Goal: Task Accomplishment & Management: Use online tool/utility

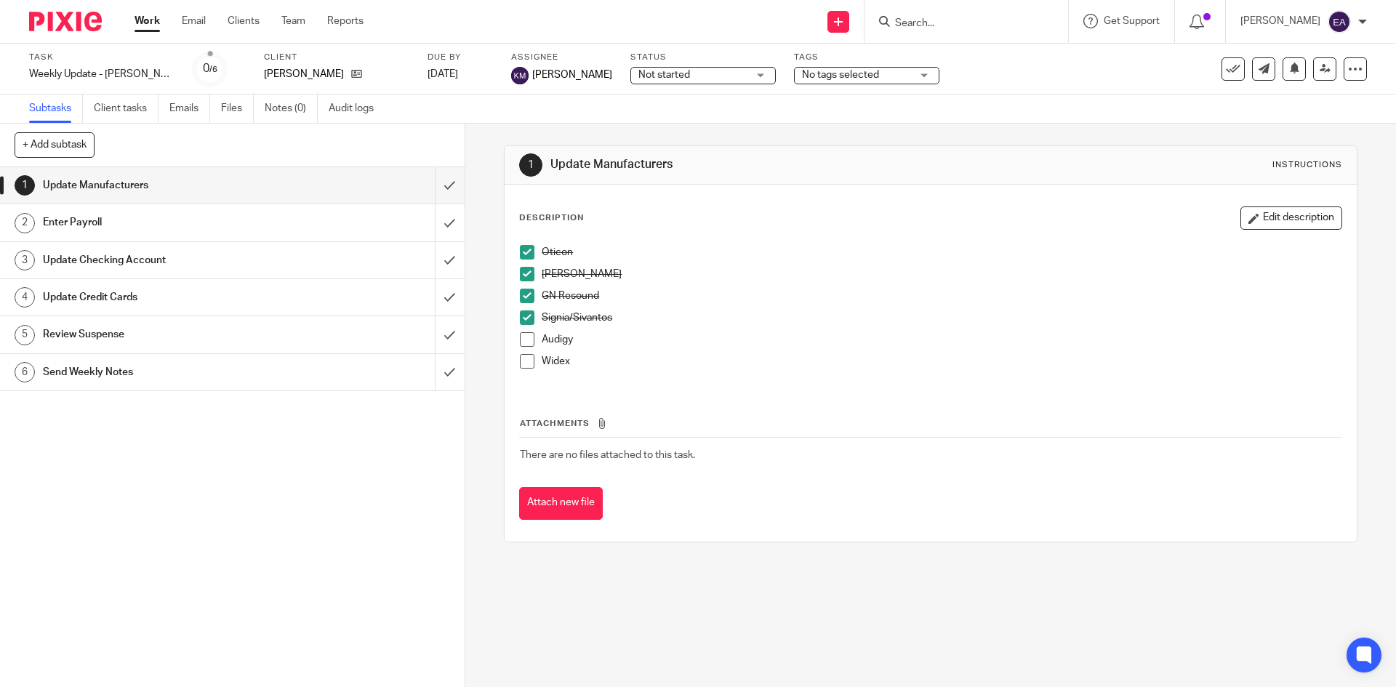
click at [522, 344] on span at bounding box center [527, 339] width 15 height 15
click at [522, 362] on span at bounding box center [527, 361] width 15 height 15
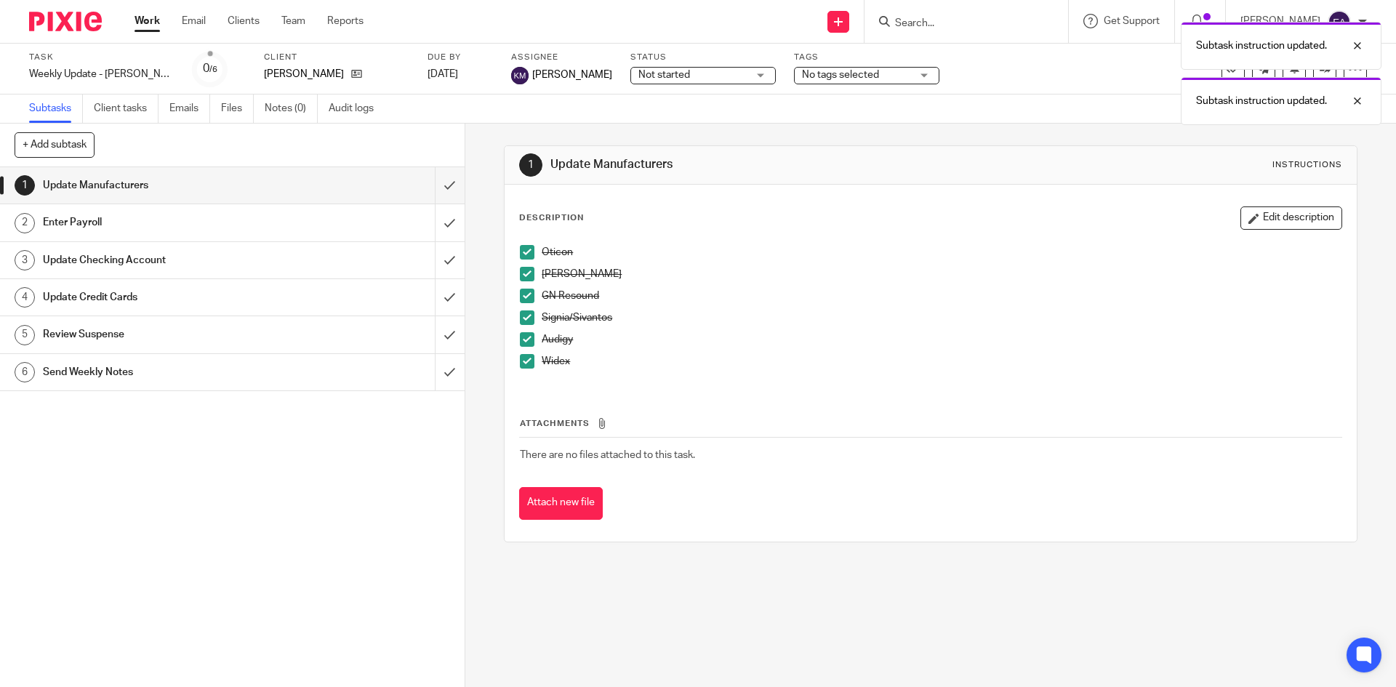
click at [290, 220] on div "Enter Payroll" at bounding box center [231, 223] width 377 height 22
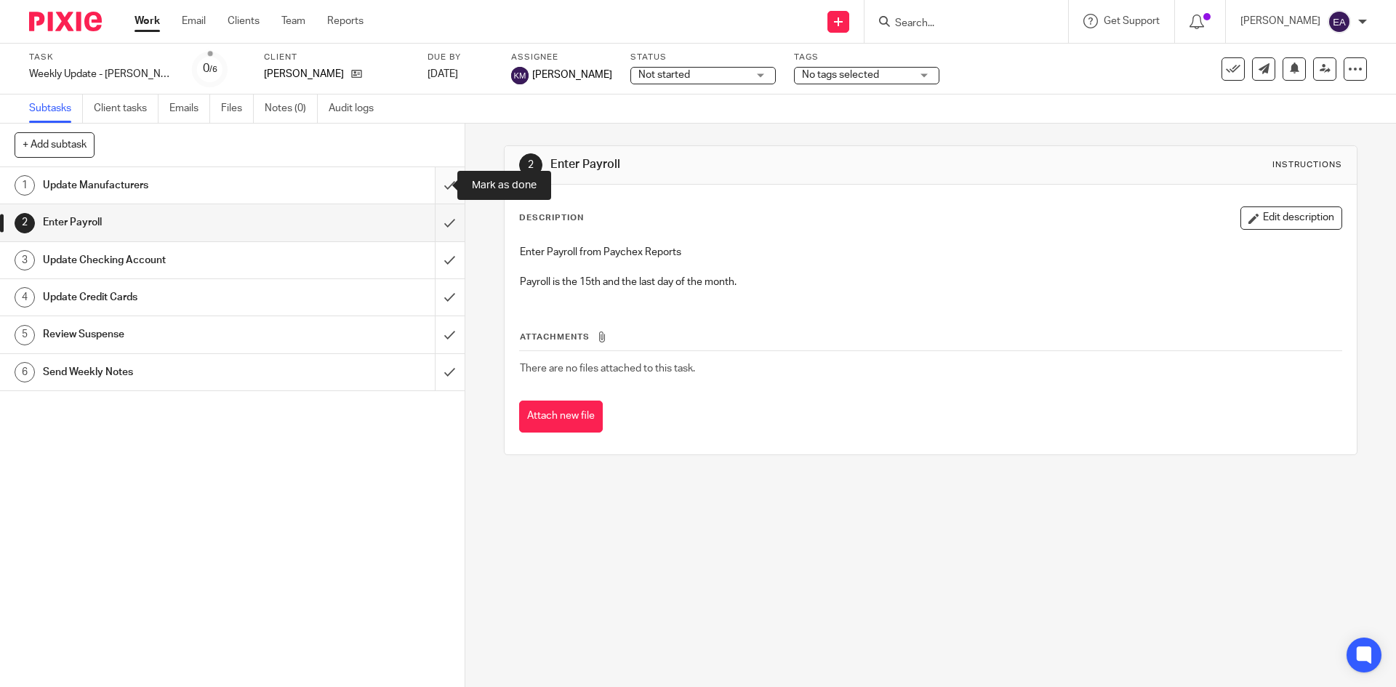
click at [431, 191] on input "submit" at bounding box center [232, 185] width 464 height 36
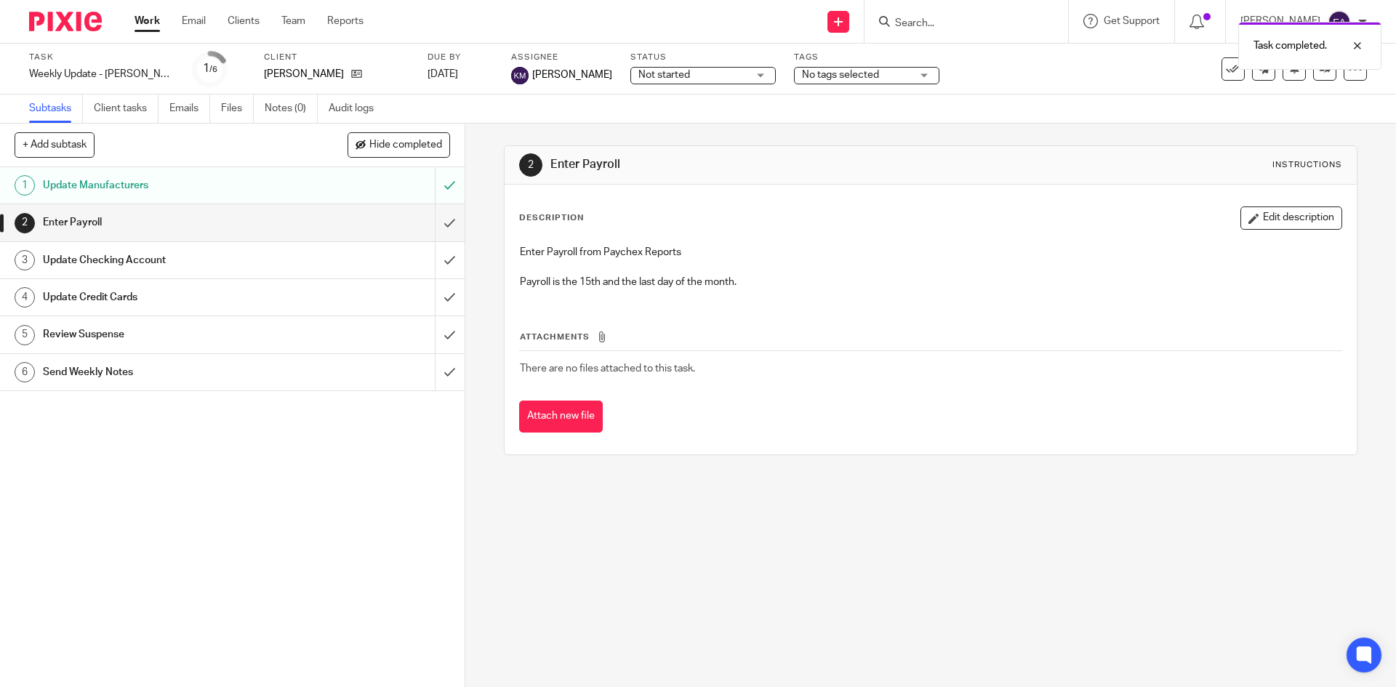
click at [436, 225] on input "submit" at bounding box center [232, 222] width 464 height 36
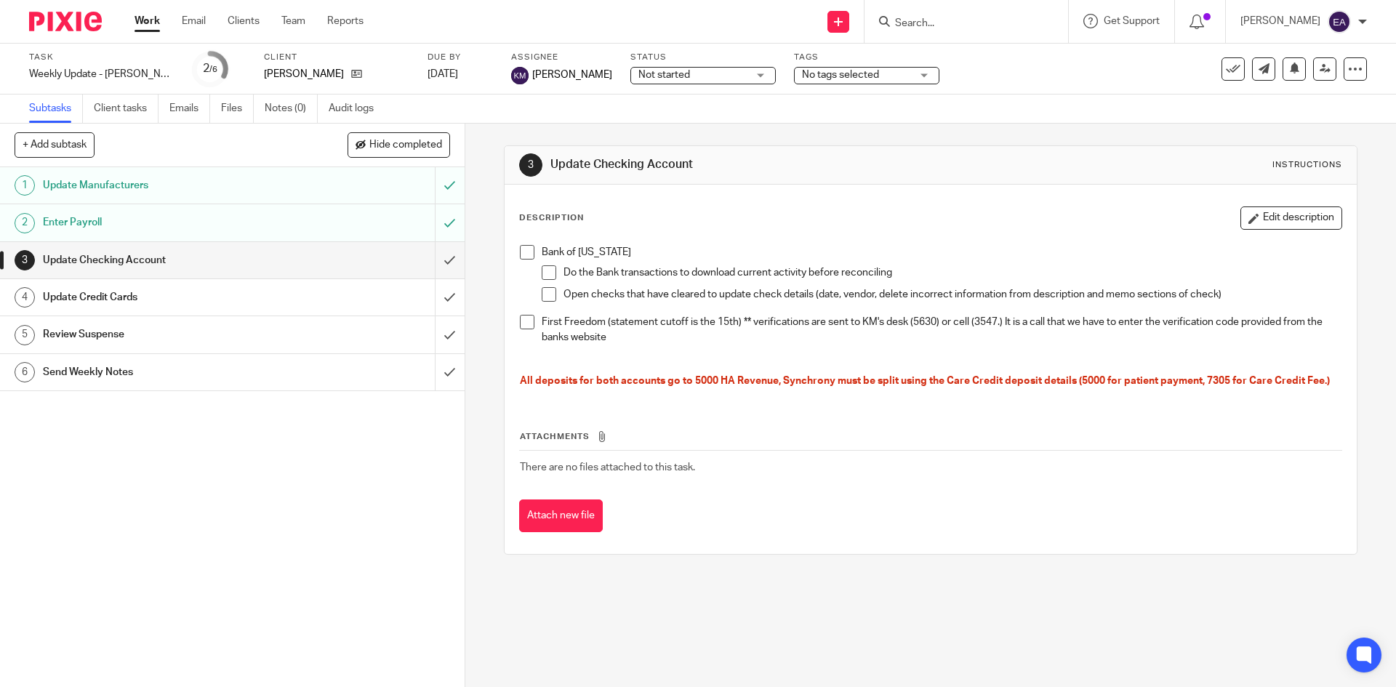
click at [520, 249] on span at bounding box center [527, 252] width 15 height 15
click at [549, 269] on span at bounding box center [549, 272] width 15 height 15
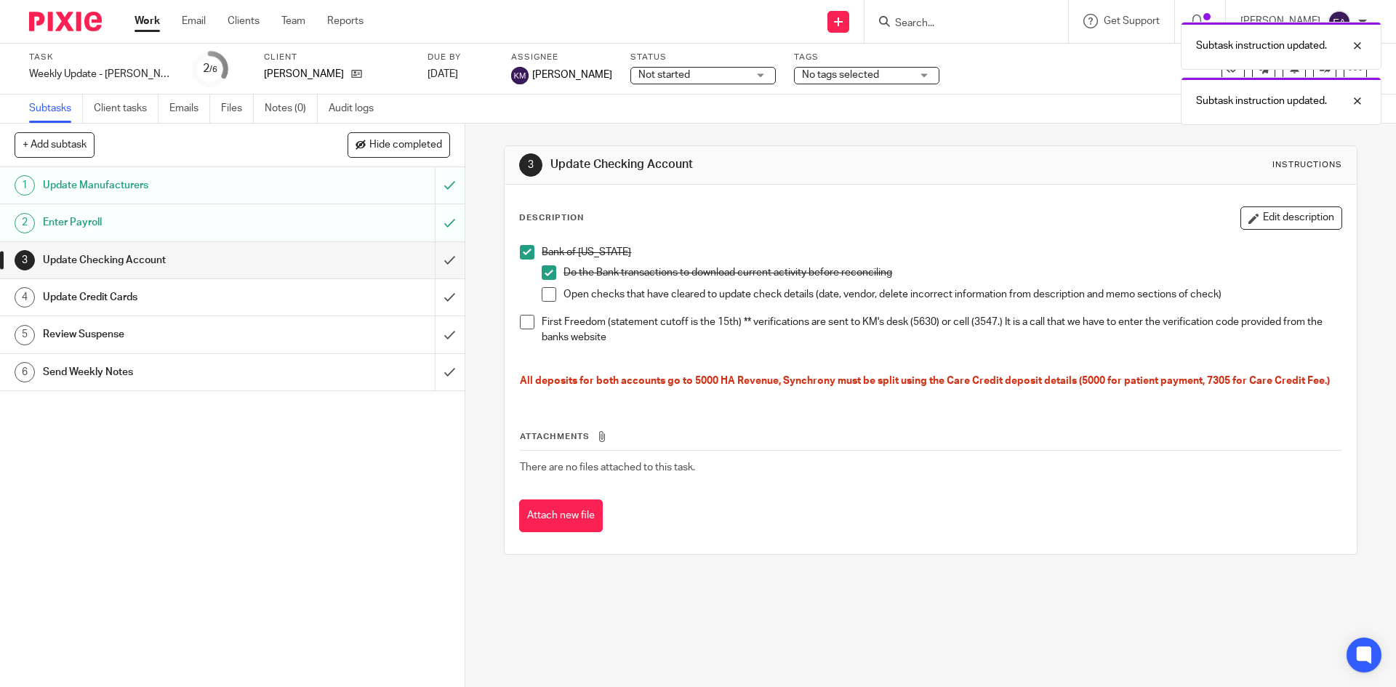
click at [542, 292] on span at bounding box center [549, 294] width 15 height 15
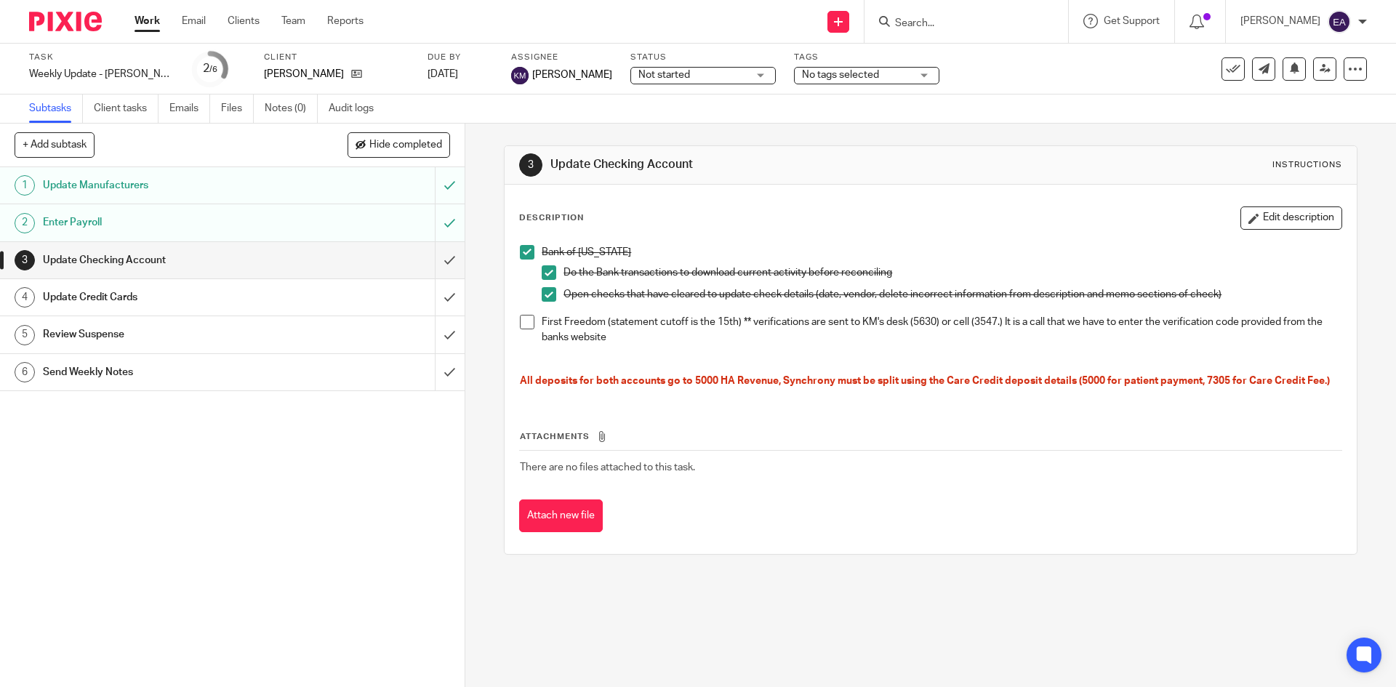
click at [197, 297] on h1 "Update Credit Cards" at bounding box center [169, 297] width 252 height 22
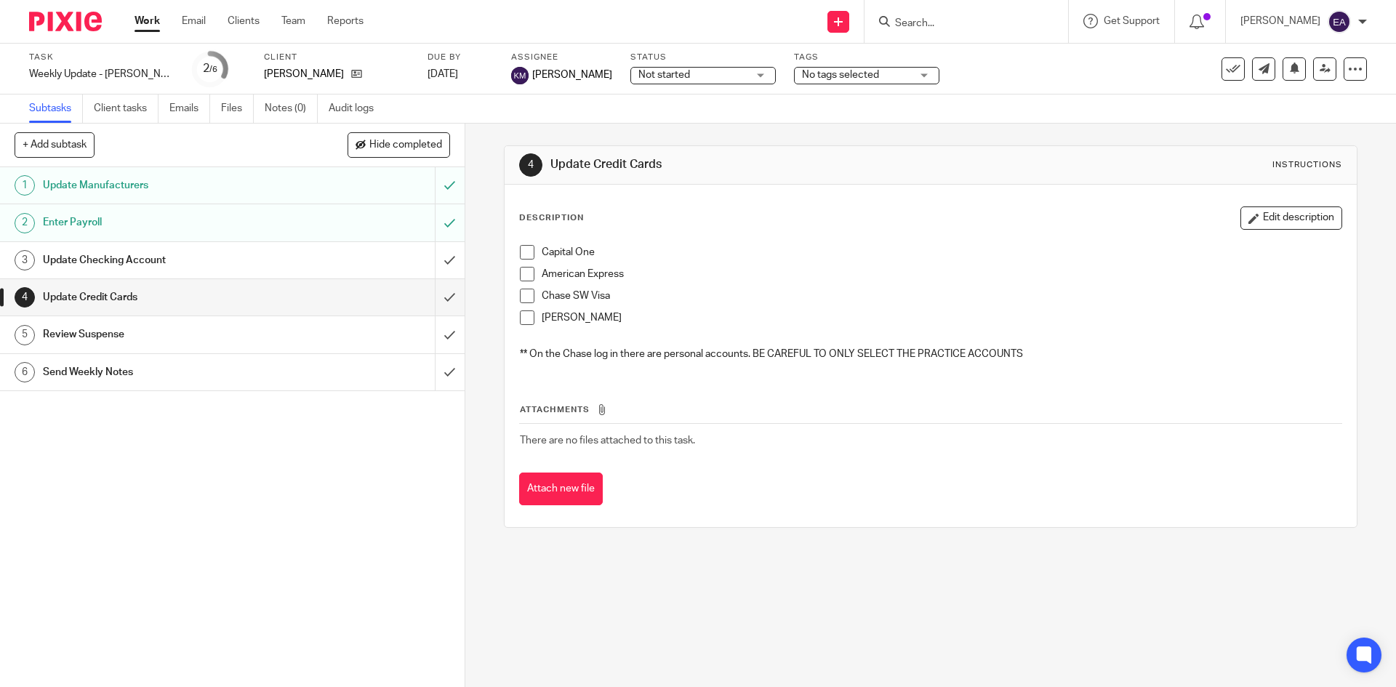
click at [523, 253] on span at bounding box center [527, 252] width 15 height 15
click at [531, 276] on li "American Express" at bounding box center [930, 278] width 821 height 22
click at [523, 273] on span at bounding box center [527, 274] width 15 height 15
click at [120, 344] on h1 "Review Suspense" at bounding box center [169, 334] width 252 height 22
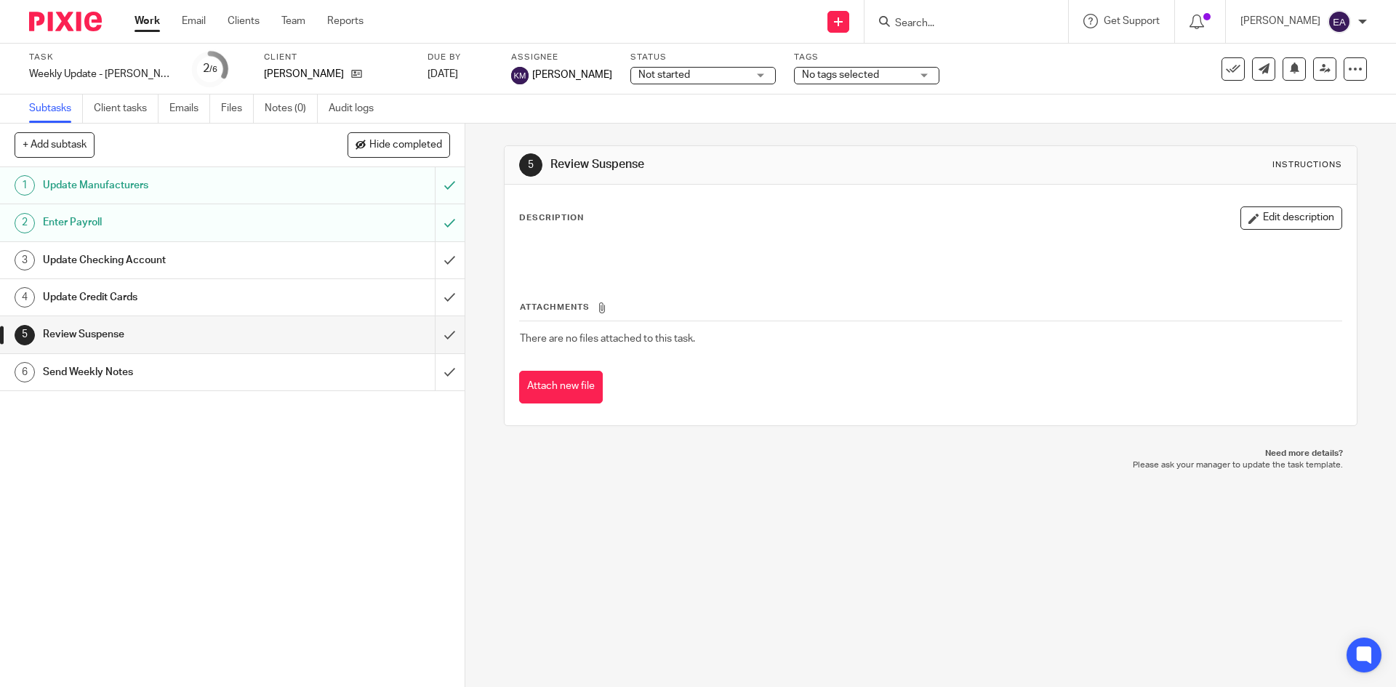
click at [121, 379] on h1 "Send Weekly Notes" at bounding box center [169, 372] width 252 height 22
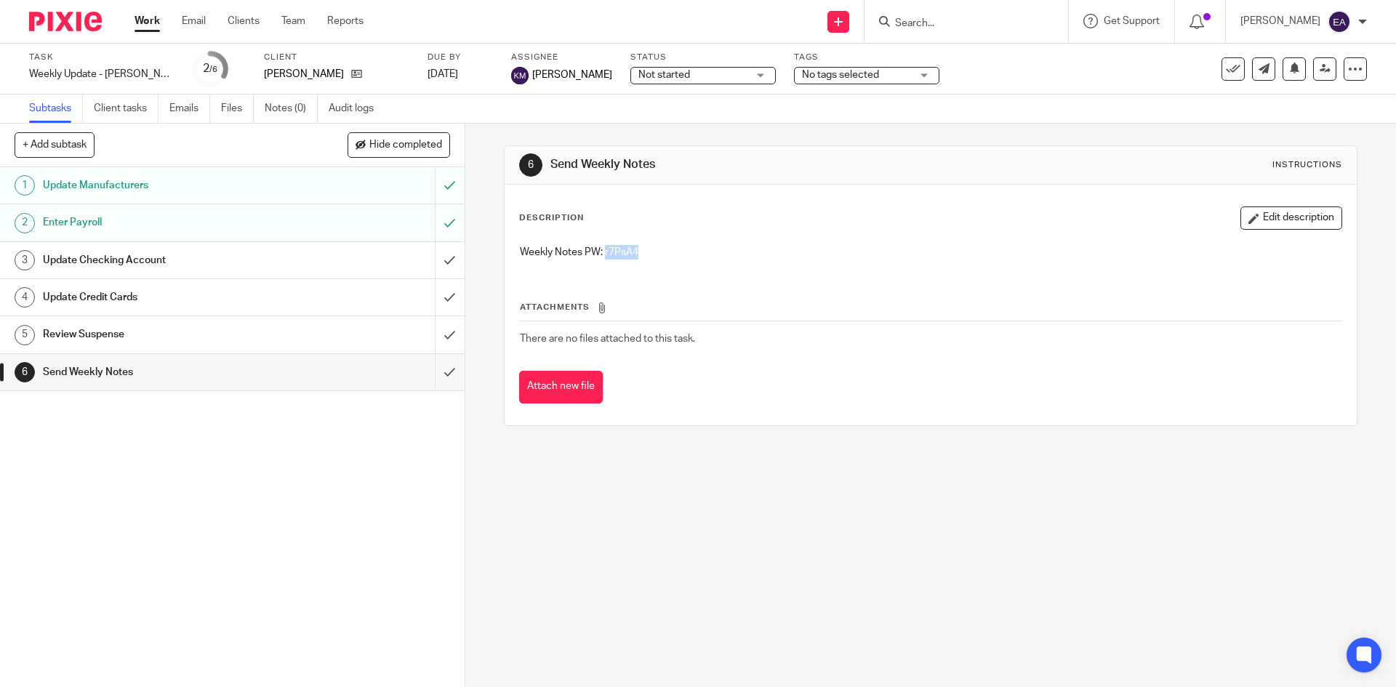
drag, startPoint x: 640, startPoint y: 250, endPoint x: 600, endPoint y: 244, distance: 40.4
click at [600, 244] on div "Weekly Notes PW: r7PsA4" at bounding box center [929, 254] width 835 height 33
copy p "r7PsA4"
click at [435, 372] on input "submit" at bounding box center [232, 372] width 464 height 36
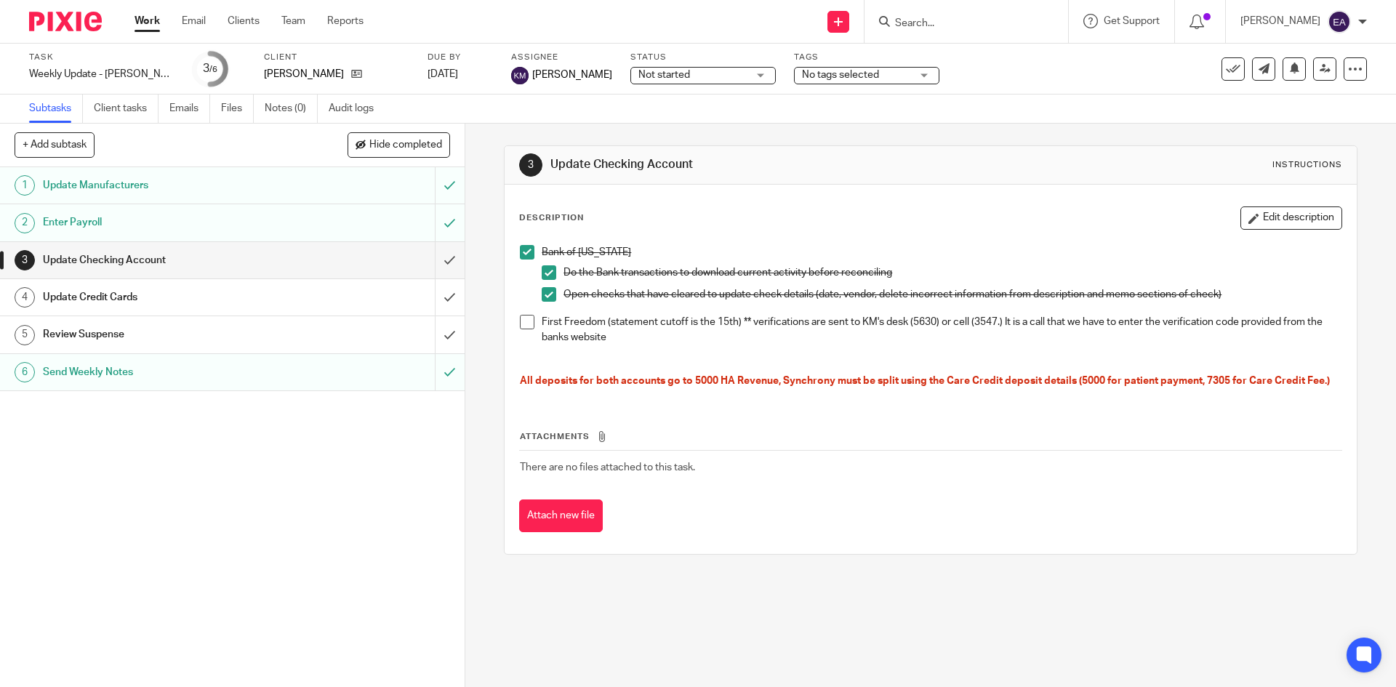
click at [374, 295] on div "Update Credit Cards" at bounding box center [231, 297] width 377 height 22
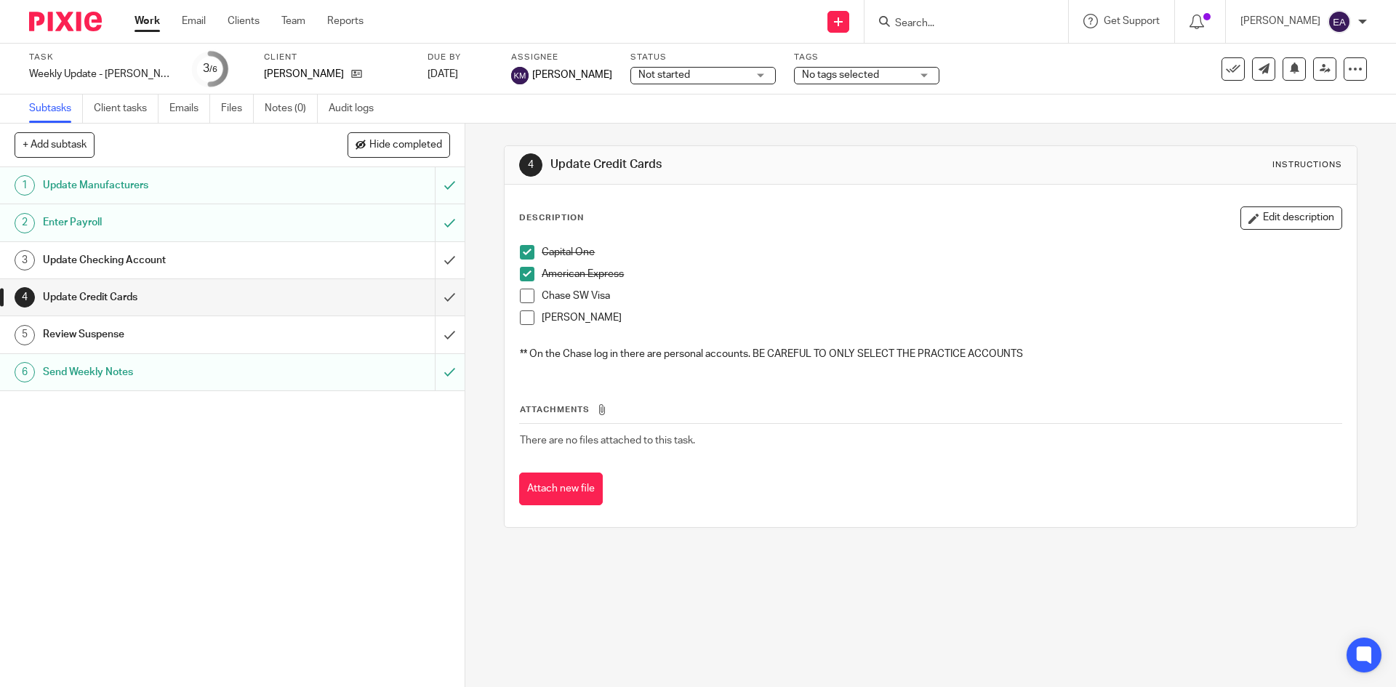
click at [521, 298] on span at bounding box center [527, 296] width 15 height 15
click at [983, 23] on input "Search" at bounding box center [958, 23] width 131 height 13
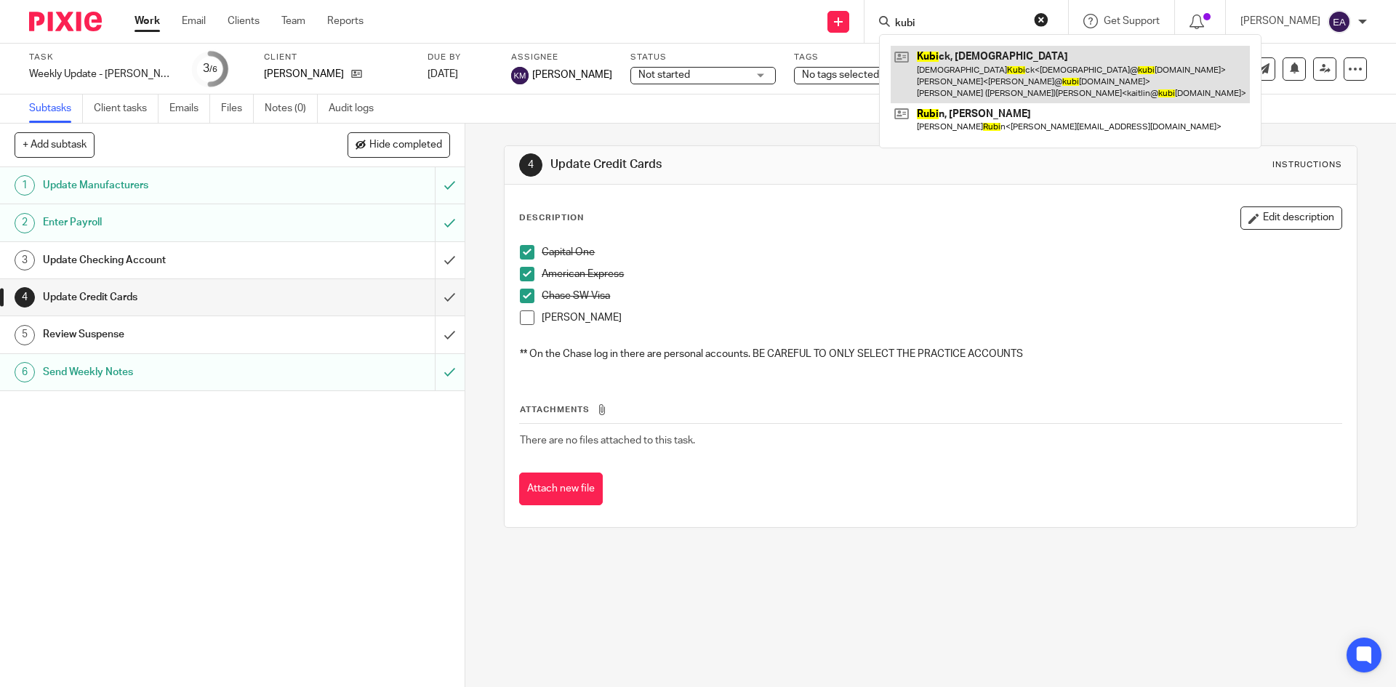
type input "kubi"
click at [996, 58] on link at bounding box center [1069, 74] width 359 height 57
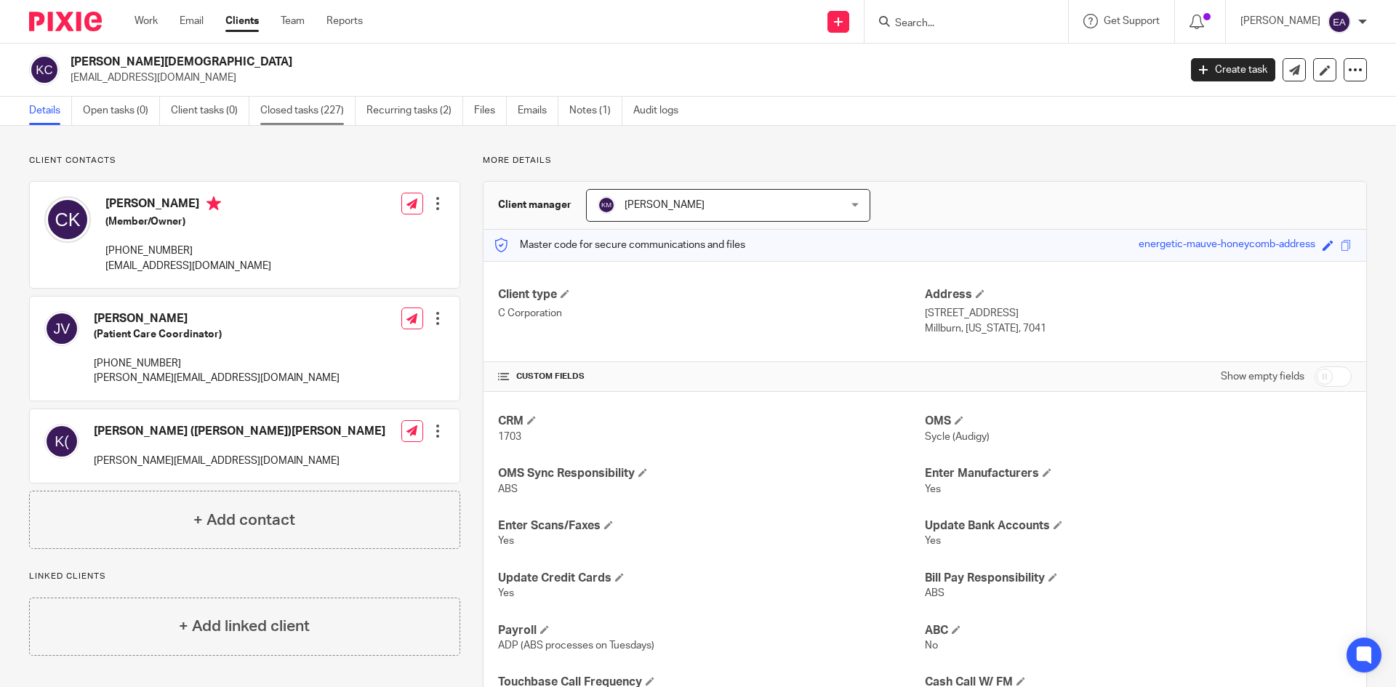
click at [317, 106] on link "Closed tasks (227)" at bounding box center [307, 111] width 95 height 28
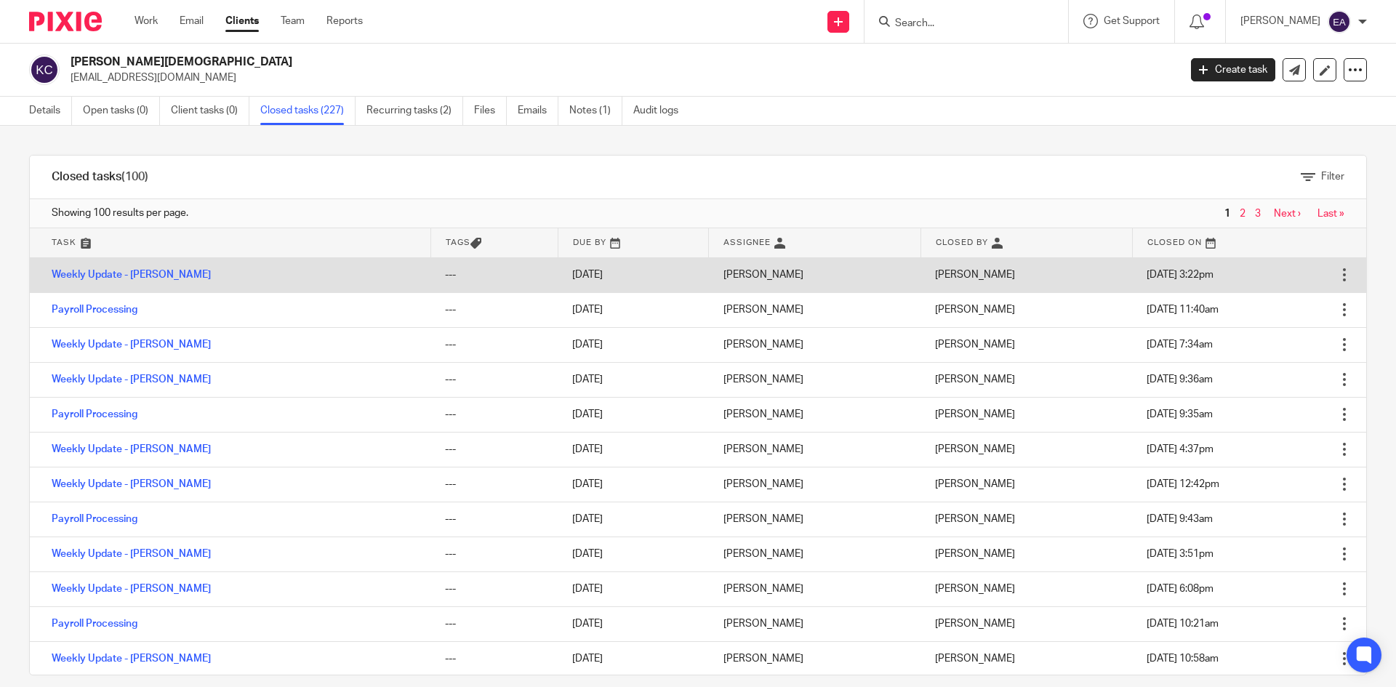
click at [118, 281] on td "Weekly Update - [PERSON_NAME]" at bounding box center [230, 274] width 401 height 35
click at [116, 267] on td "Weekly Update - [PERSON_NAME]" at bounding box center [230, 274] width 401 height 35
click at [137, 268] on td "Weekly Update - [PERSON_NAME]" at bounding box center [230, 274] width 401 height 35
click at [138, 271] on link "Weekly Update - [PERSON_NAME]" at bounding box center [131, 275] width 159 height 10
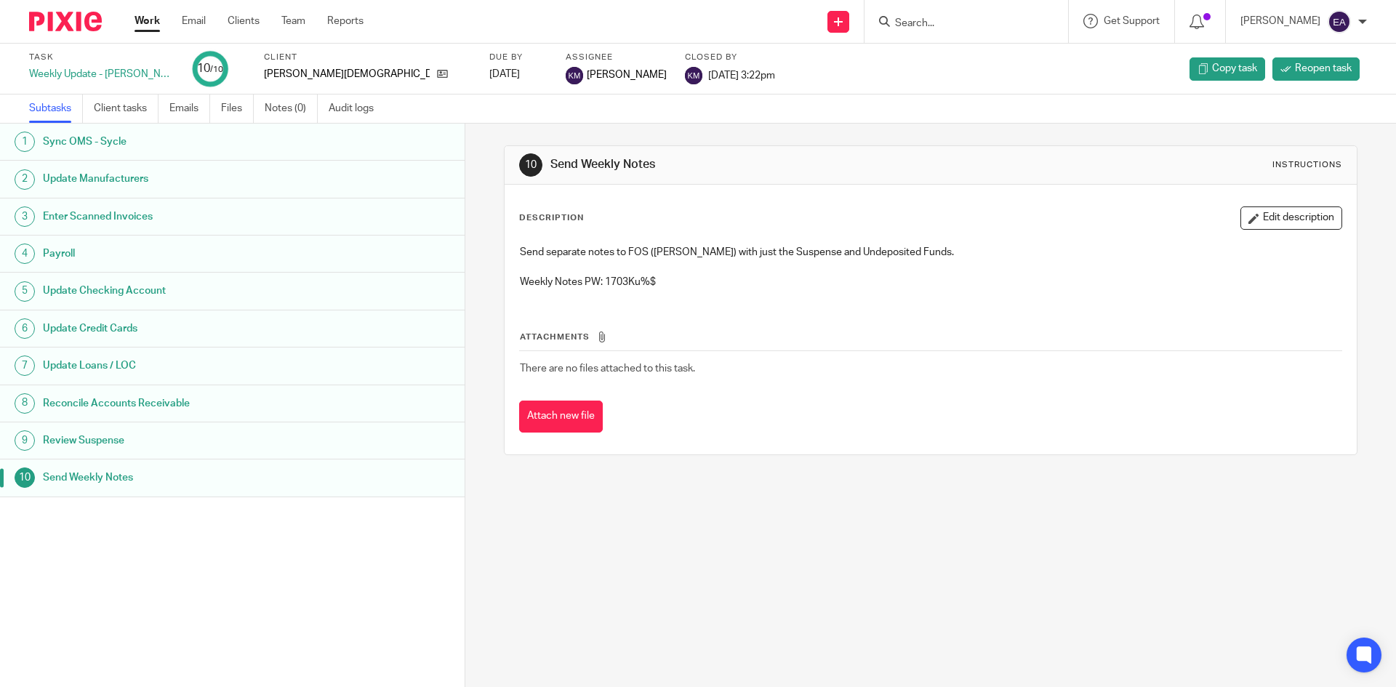
click at [96, 150] on h1 "Sync OMS - Sycle" at bounding box center [179, 142] width 272 height 22
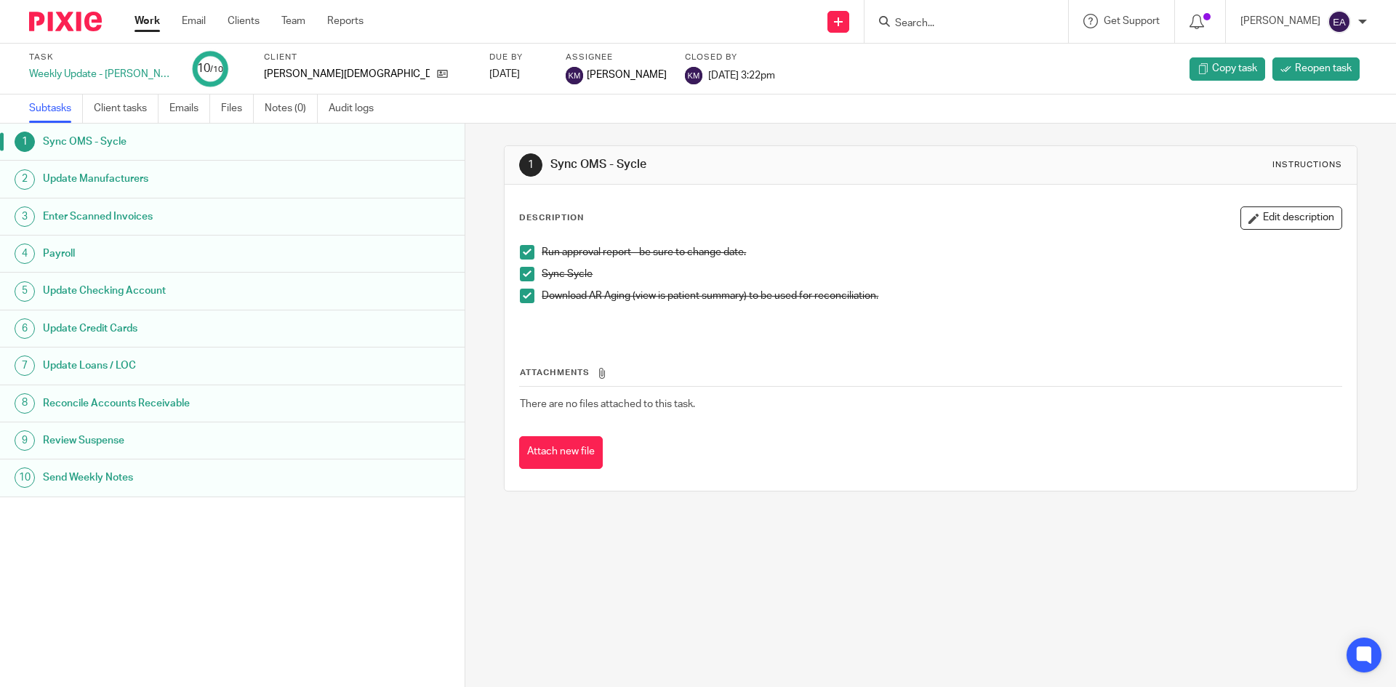
click at [102, 185] on h1 "Update Manufacturers" at bounding box center [179, 179] width 272 height 22
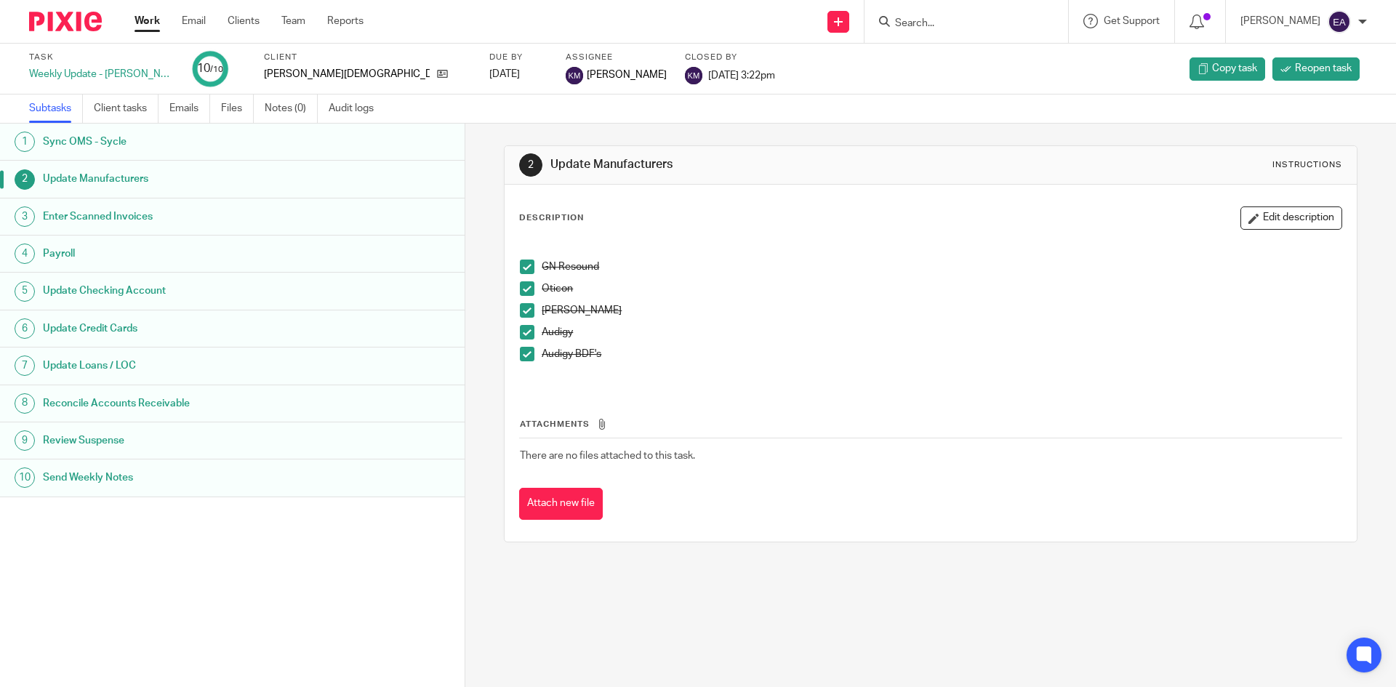
click at [81, 217] on h1 "Enter Scanned Invoices" at bounding box center [179, 217] width 272 height 22
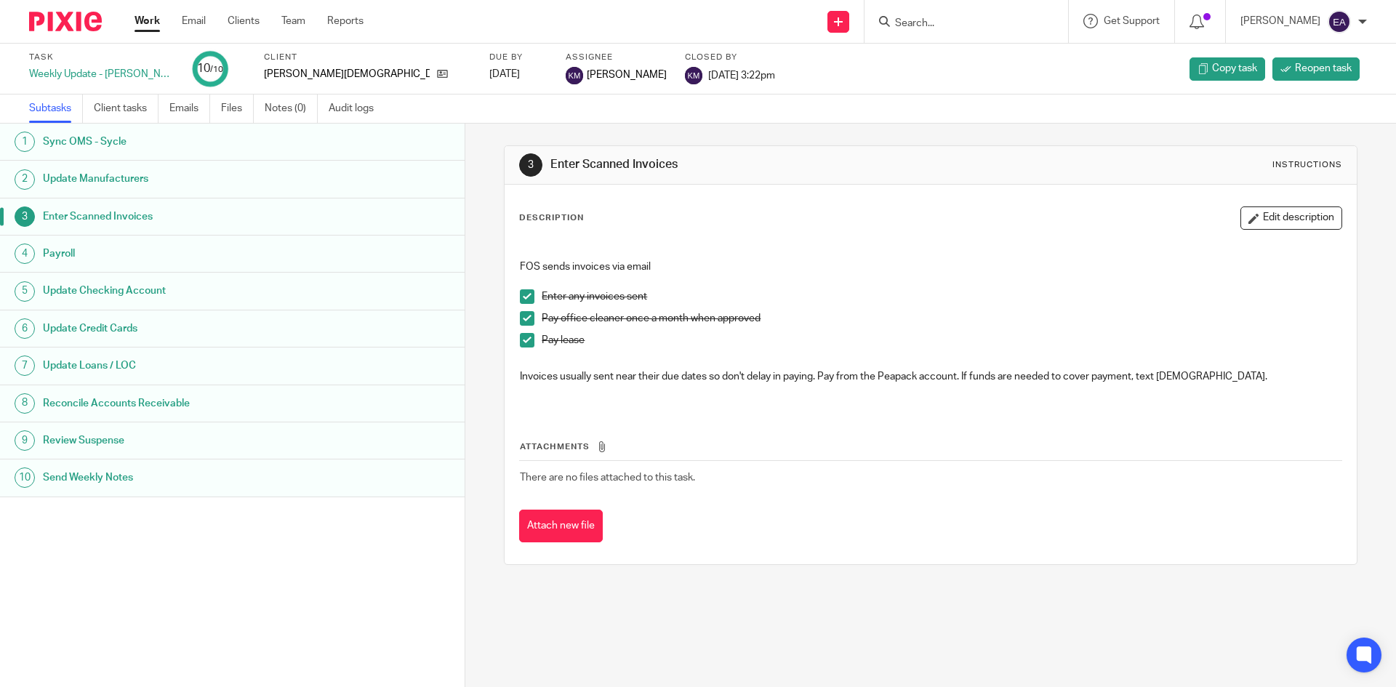
drag, startPoint x: 0, startPoint y: 0, endPoint x: 63, endPoint y: 254, distance: 262.2
click at [65, 254] on h1 "Payroll" at bounding box center [179, 254] width 272 height 22
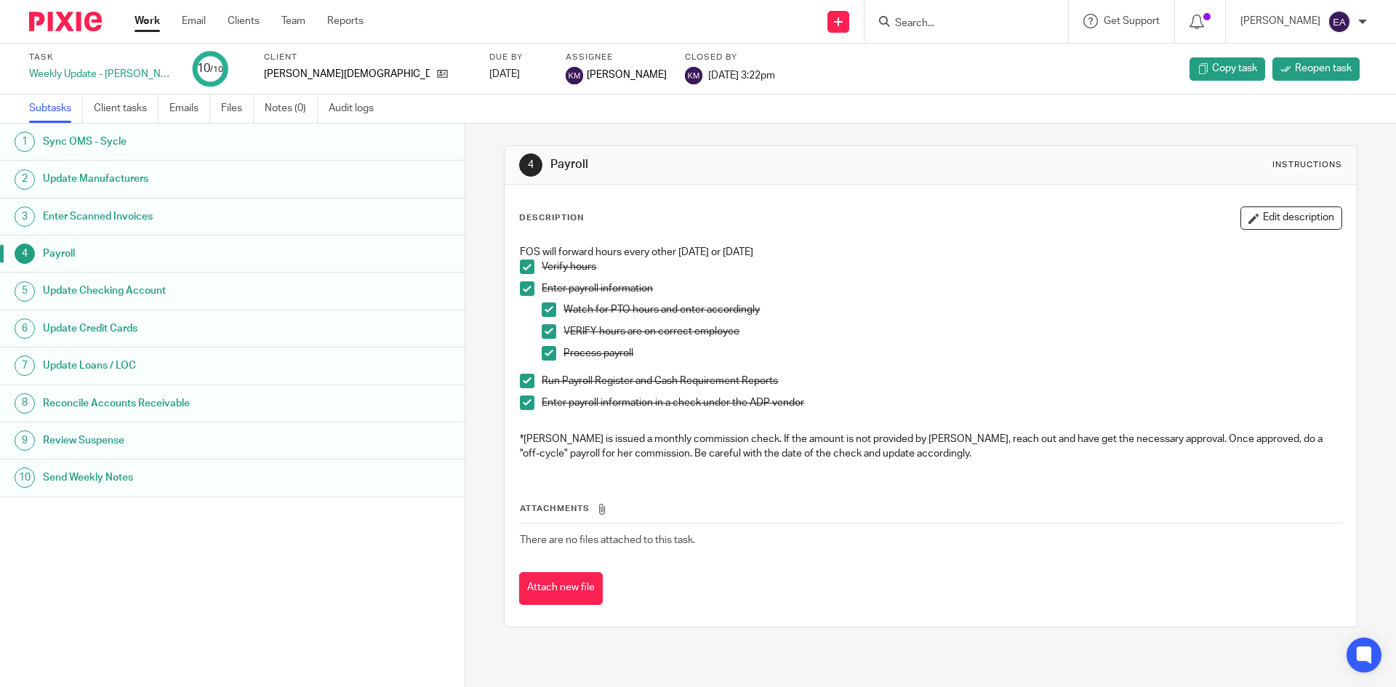
click at [91, 291] on h1 "Update Checking Account" at bounding box center [179, 291] width 272 height 22
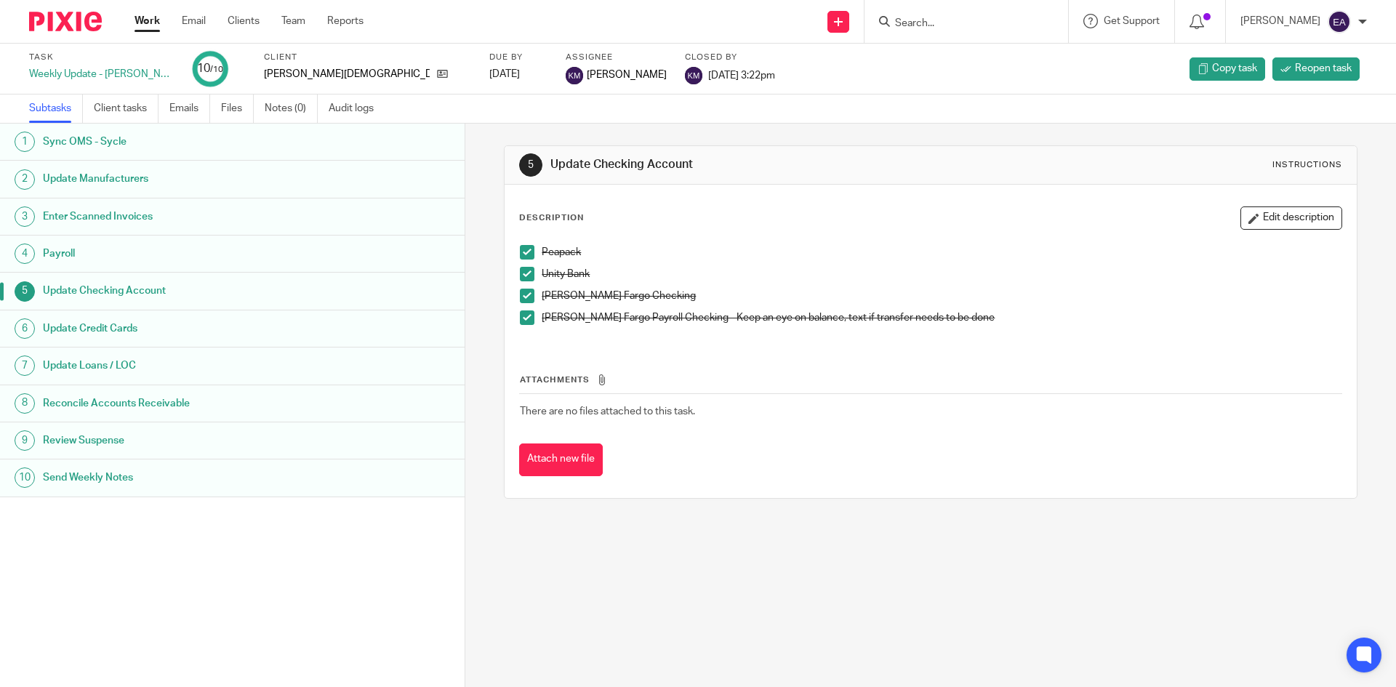
click at [131, 322] on h1 "Update Credit Cards" at bounding box center [179, 329] width 272 height 22
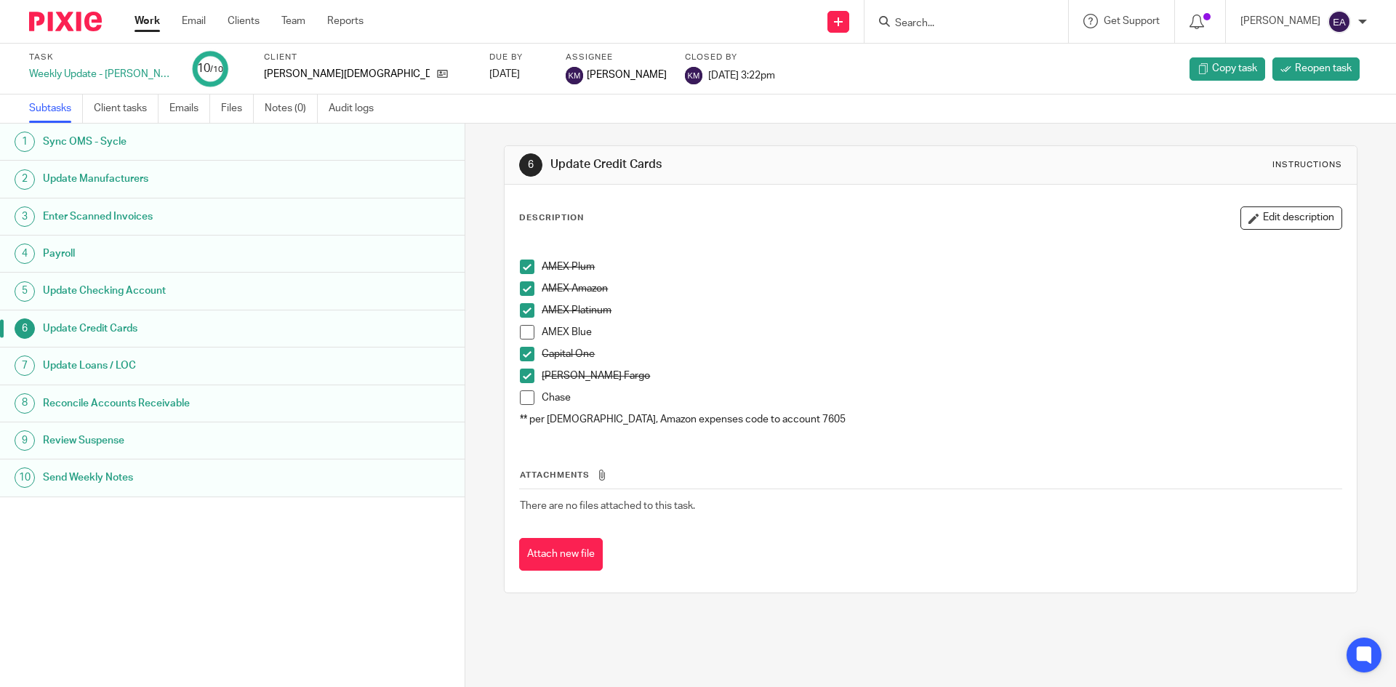
click at [526, 349] on span at bounding box center [527, 354] width 15 height 15
click at [522, 304] on span at bounding box center [527, 310] width 15 height 15
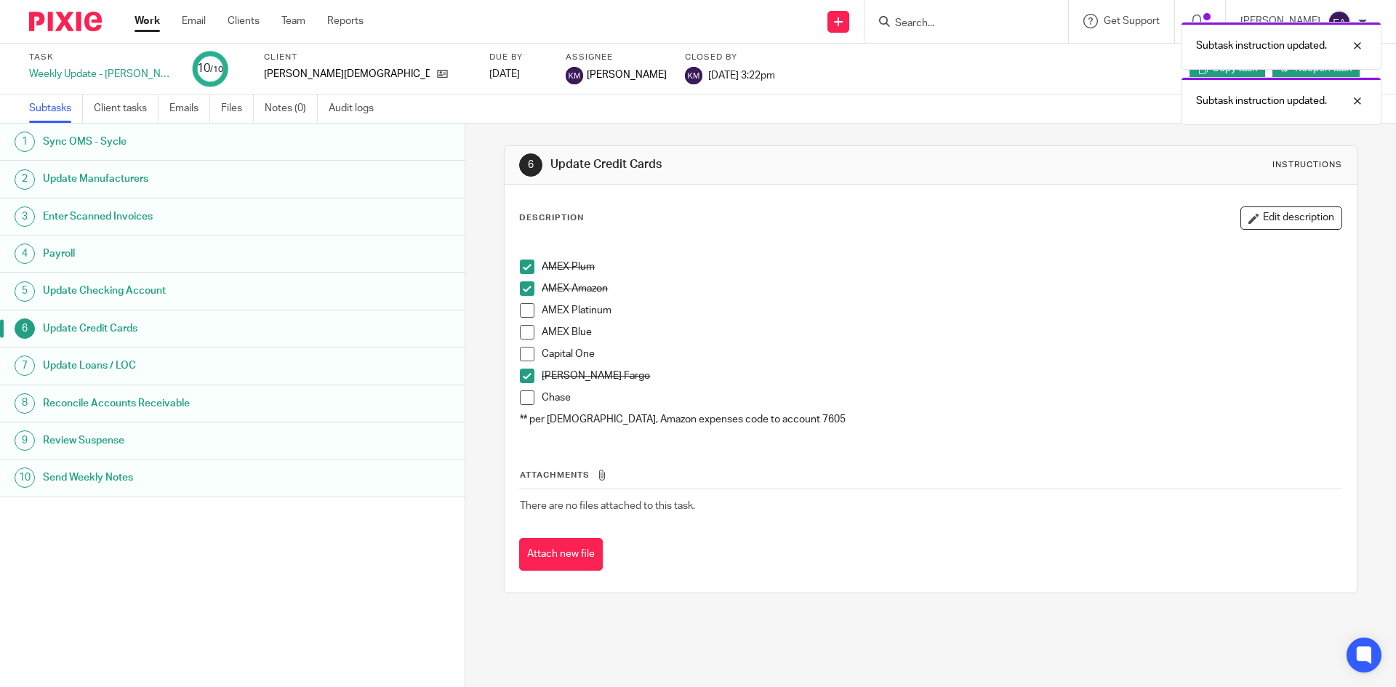
click at [520, 284] on span at bounding box center [527, 288] width 15 height 15
click at [520, 262] on span at bounding box center [527, 267] width 15 height 15
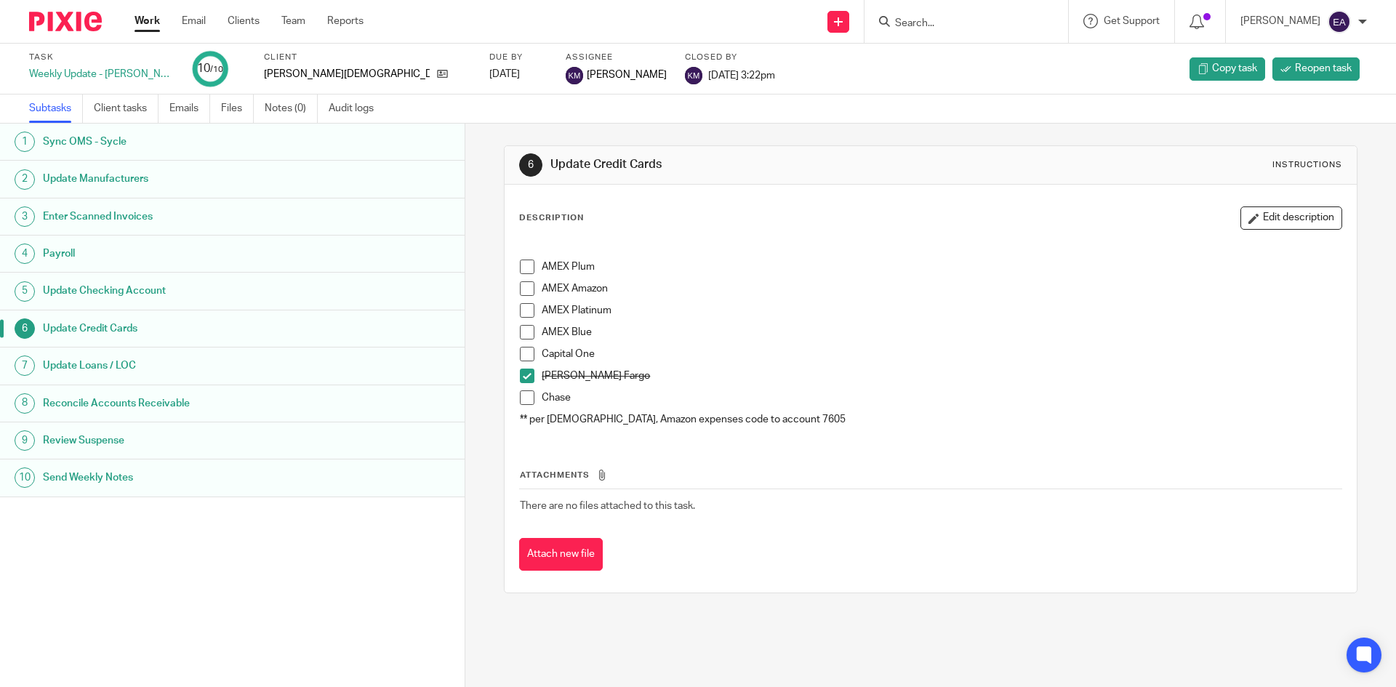
click at [520, 350] on span at bounding box center [527, 354] width 15 height 15
click at [522, 294] on span at bounding box center [527, 288] width 15 height 15
click at [521, 310] on span at bounding box center [527, 310] width 15 height 15
click at [526, 267] on span at bounding box center [527, 267] width 15 height 15
click at [116, 398] on h1 "Reconcile Accounts Receivable" at bounding box center [179, 404] width 272 height 22
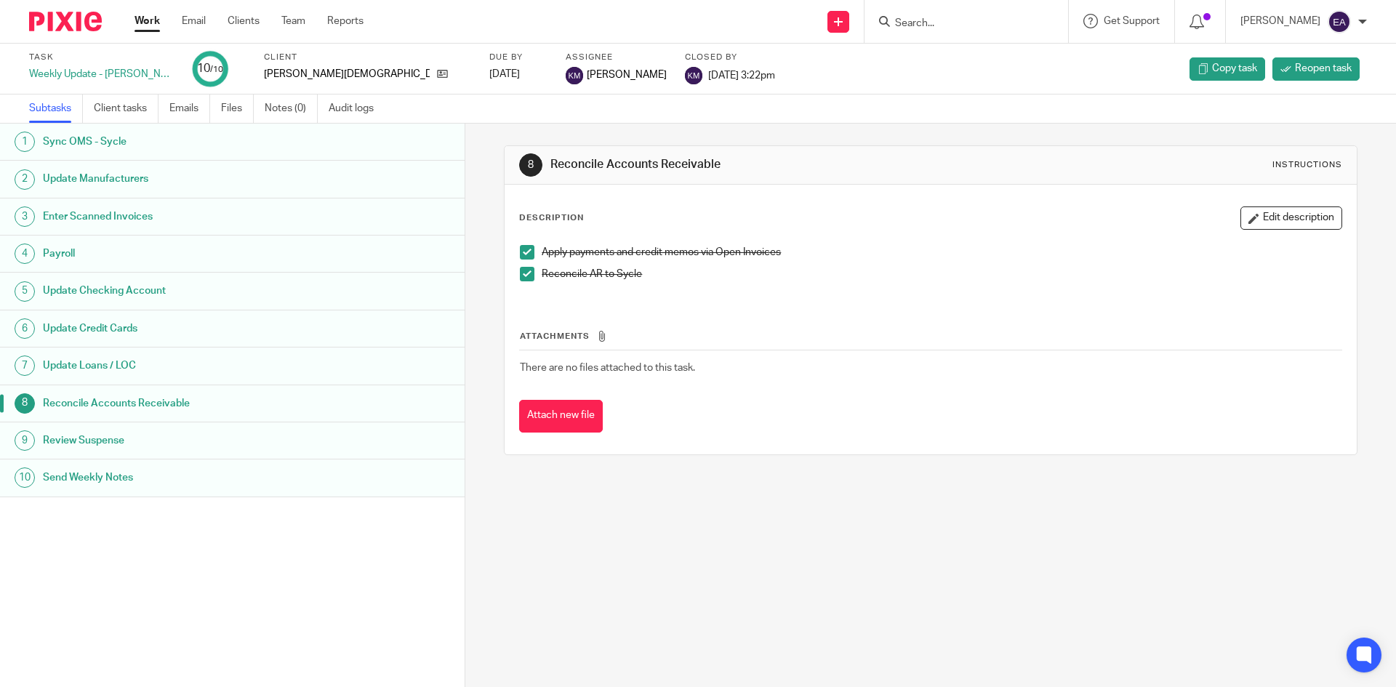
click at [132, 478] on h1 "Send Weekly Notes" at bounding box center [179, 478] width 272 height 22
drag, startPoint x: 670, startPoint y: 284, endPoint x: 600, endPoint y: 275, distance: 71.0
click at [600, 275] on p "Weekly Notes PW: 1703Ku%$" at bounding box center [930, 282] width 821 height 15
copy p "1703Ku%$"
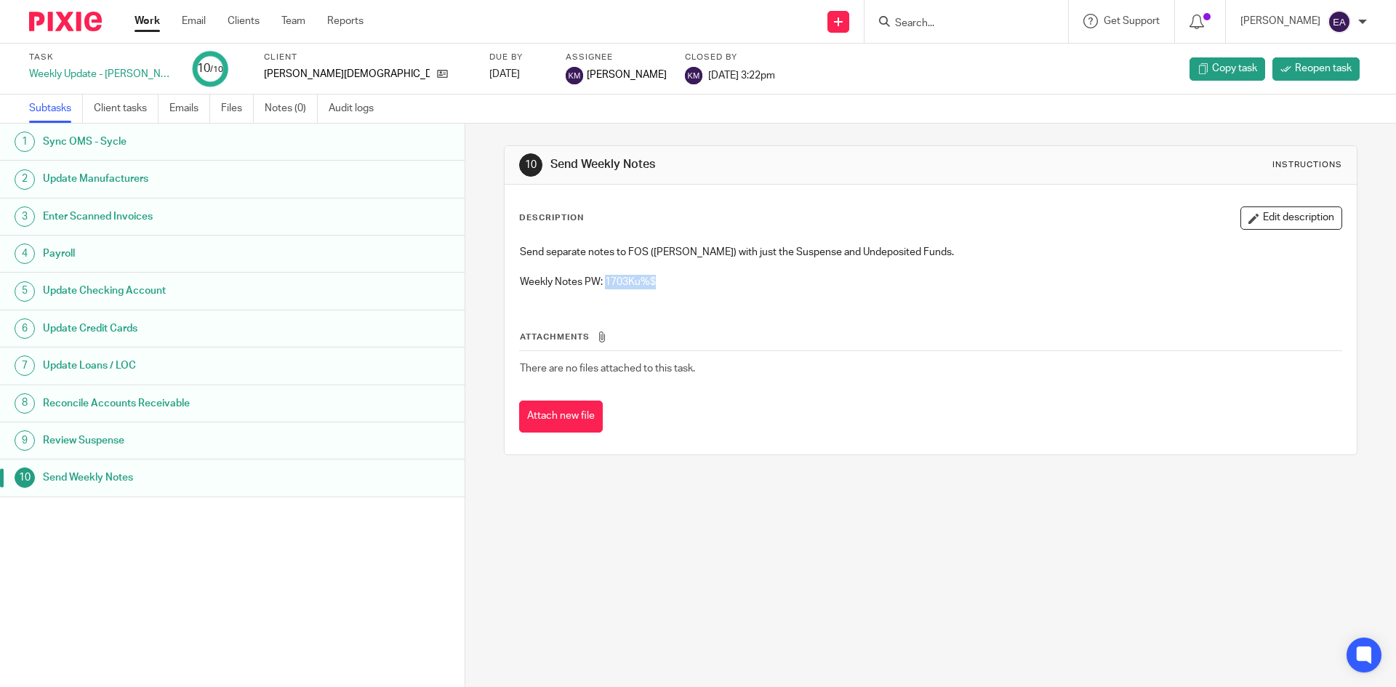
click at [75, 333] on h1 "Update Credit Cards" at bounding box center [179, 329] width 272 height 22
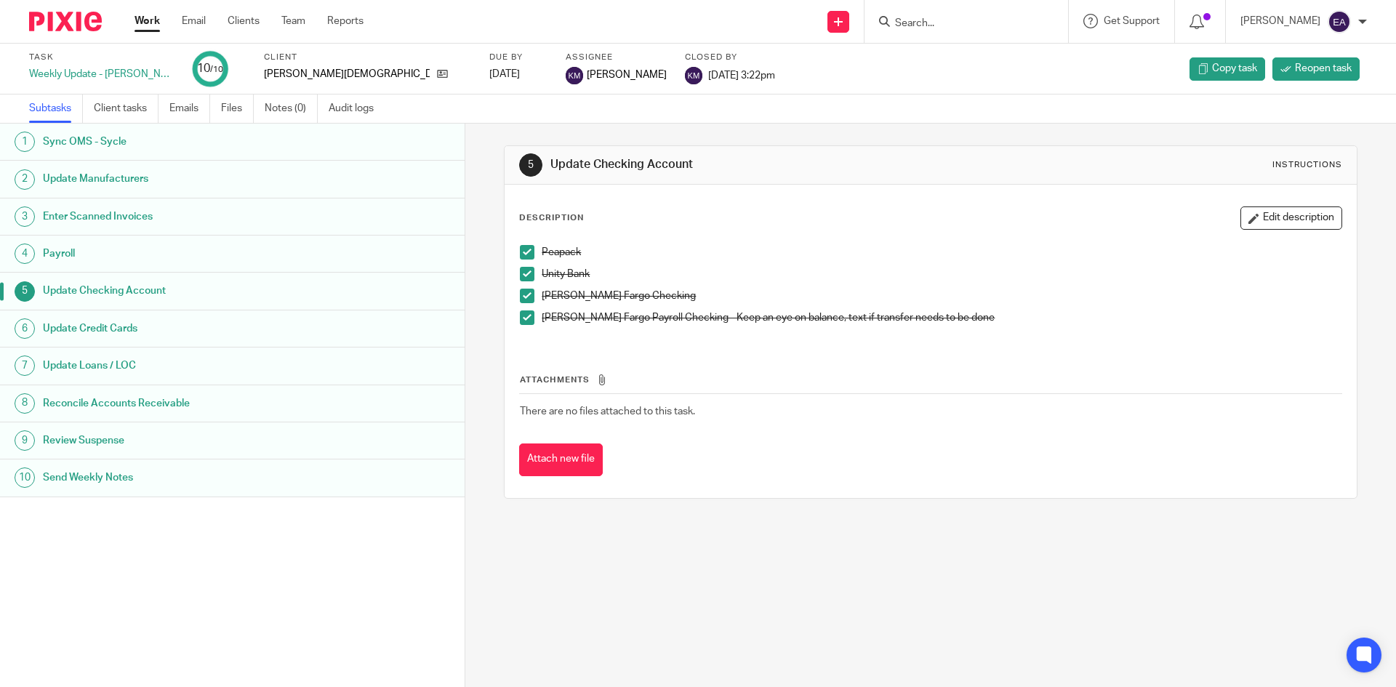
click at [134, 474] on h1 "Send Weekly Notes" at bounding box center [179, 478] width 272 height 22
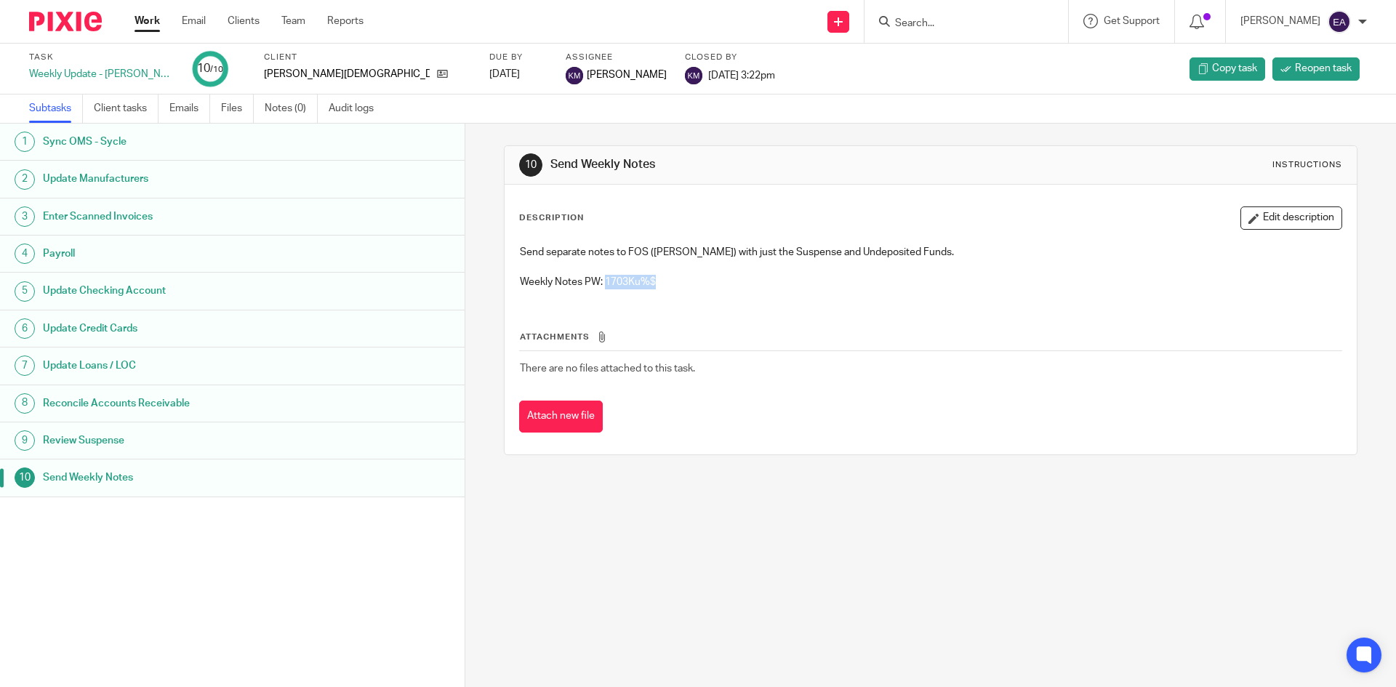
drag, startPoint x: 664, startPoint y: 280, endPoint x: 603, endPoint y: 283, distance: 61.1
click at [603, 283] on p "Weekly Notes PW: 1703Ku%$" at bounding box center [930, 282] width 821 height 15
copy p "1703Ku%$"
click at [999, 10] on div at bounding box center [966, 21] width 204 height 43
click at [978, 25] on input "Search" at bounding box center [958, 23] width 131 height 13
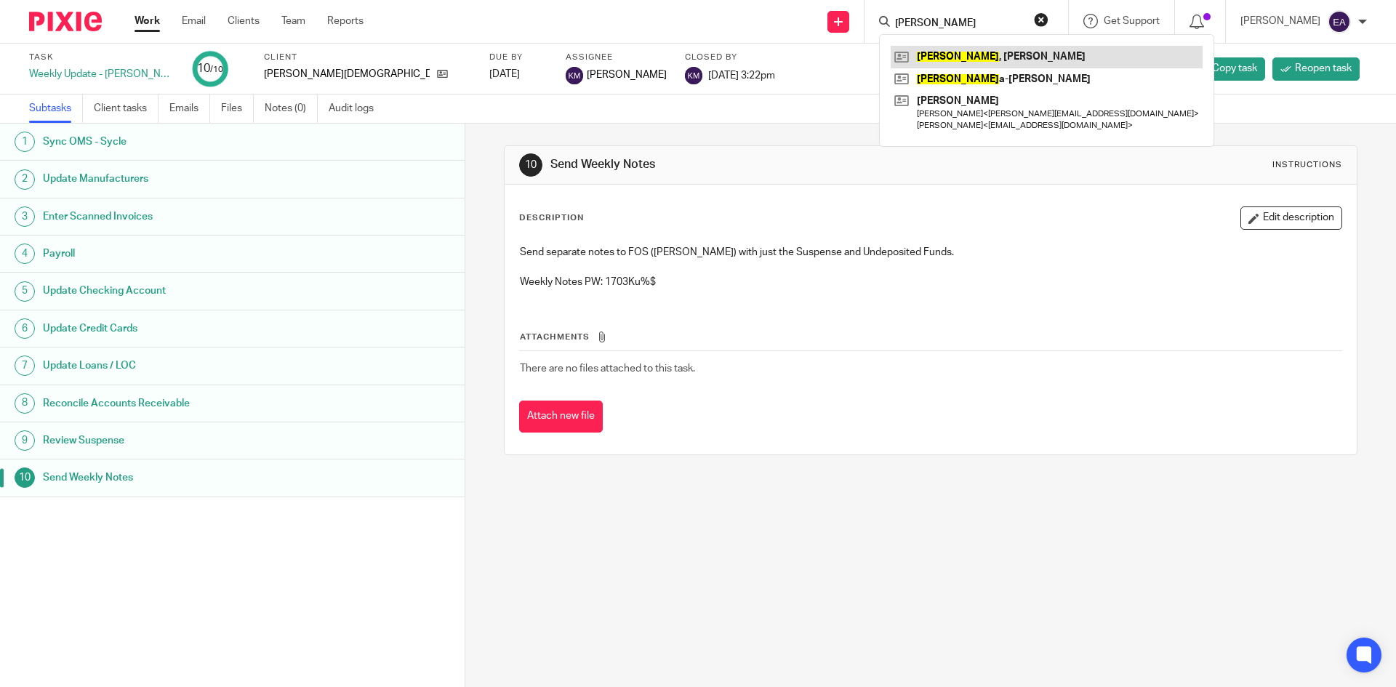
type input "carter"
click at [974, 60] on link at bounding box center [1046, 57] width 312 height 22
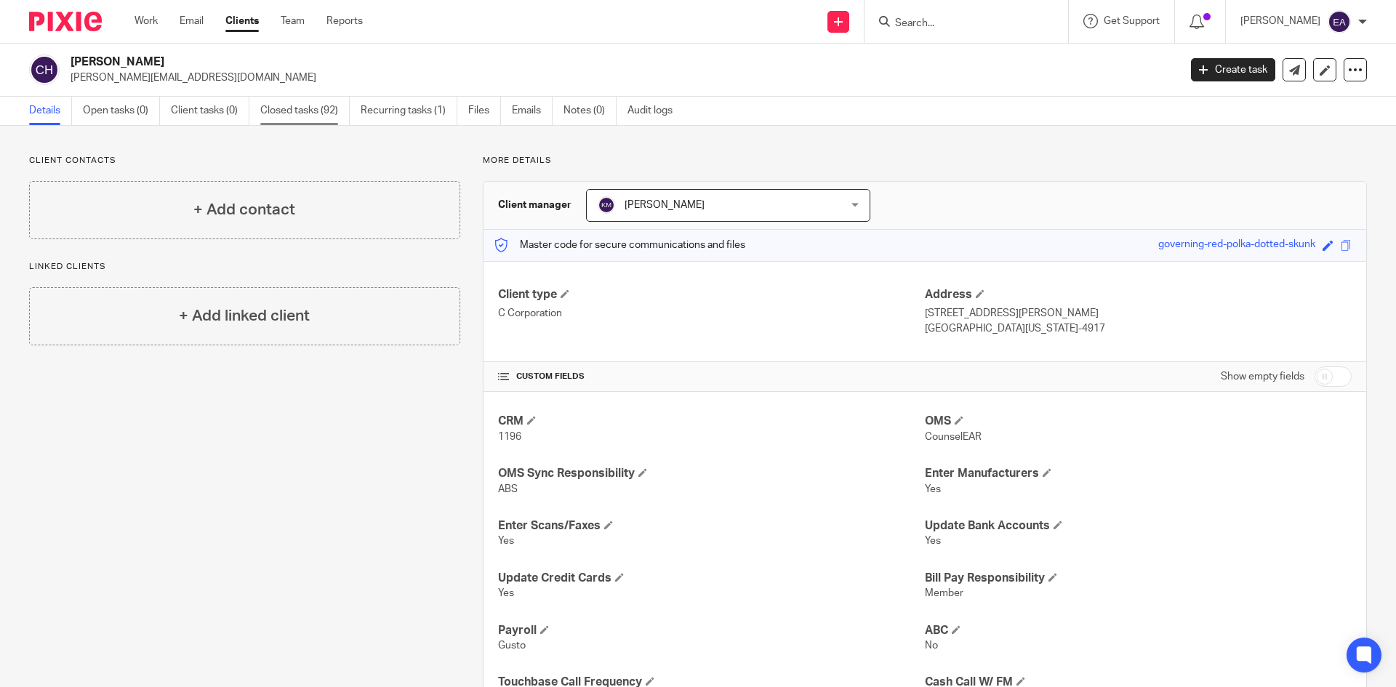
click at [302, 114] on link "Closed tasks (92)" at bounding box center [304, 111] width 89 height 28
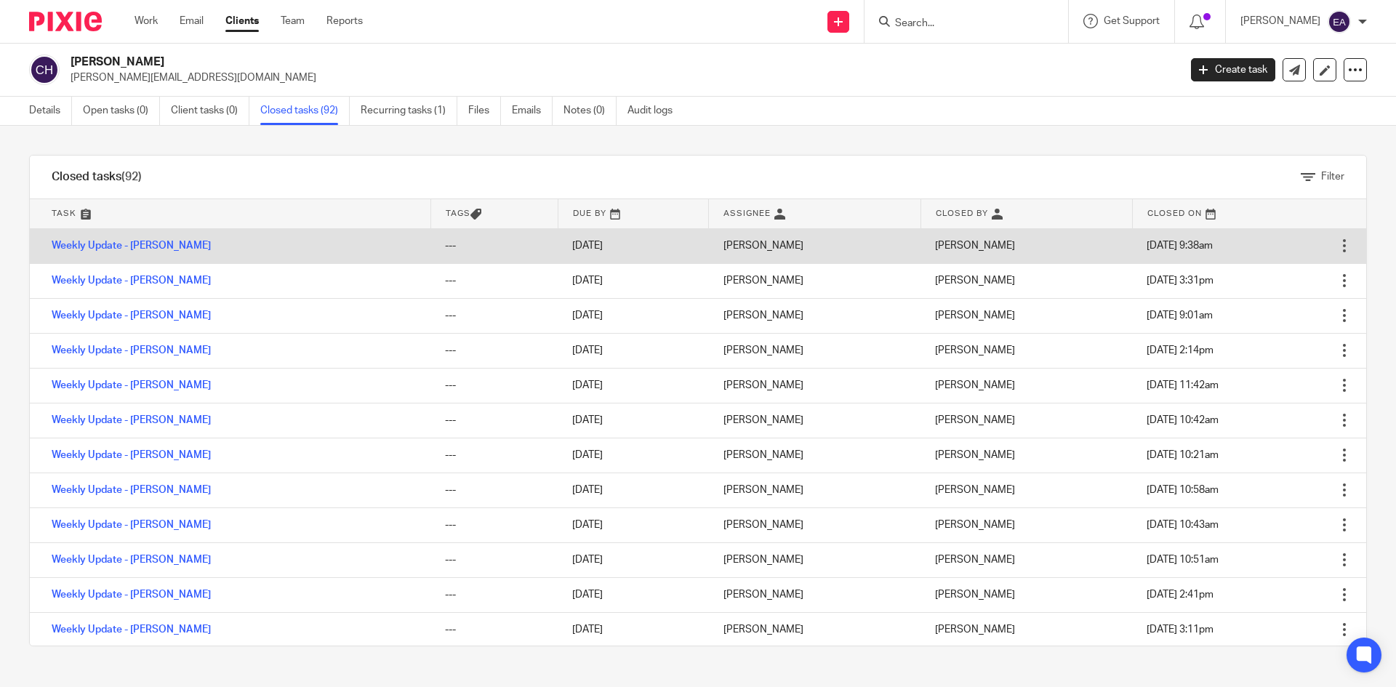
click at [100, 253] on td "Weekly Update - [PERSON_NAME]" at bounding box center [230, 245] width 401 height 35
click at [100, 244] on link "Weekly Update - [PERSON_NAME]" at bounding box center [131, 246] width 159 height 10
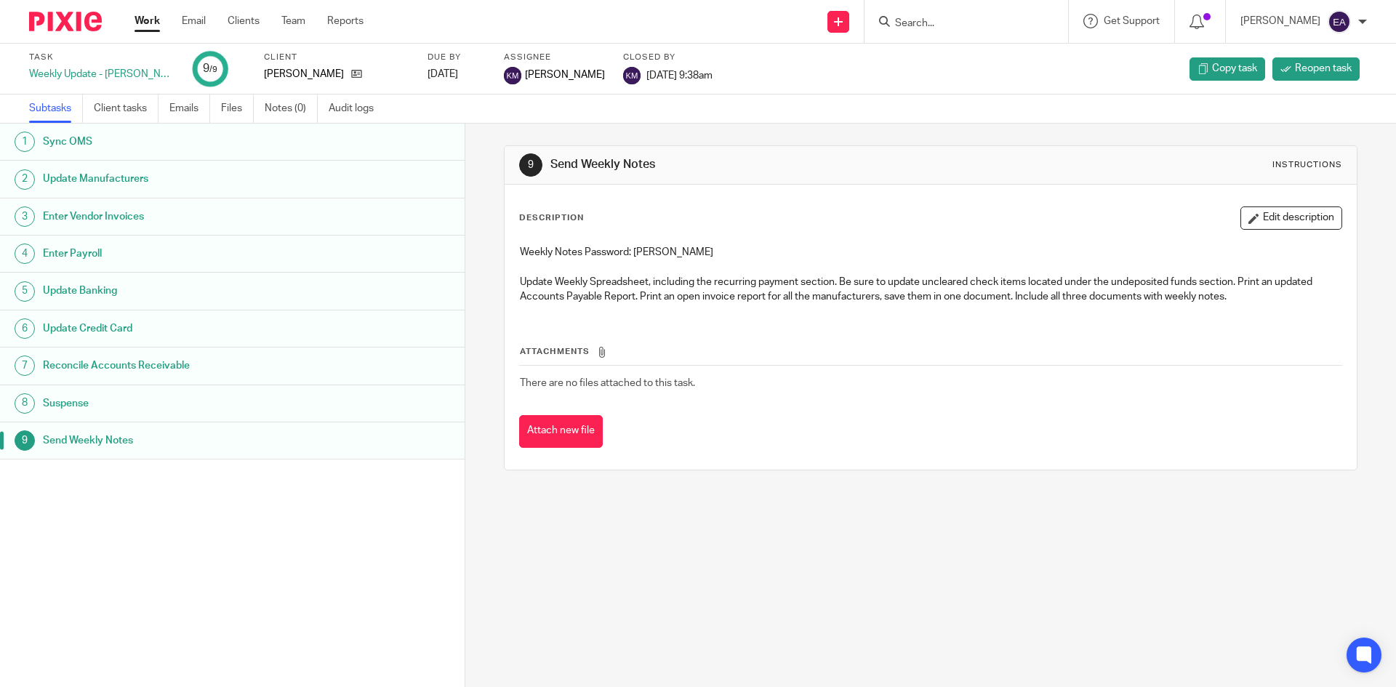
click at [143, 172] on h1 "Update Manufacturers" at bounding box center [179, 179] width 272 height 22
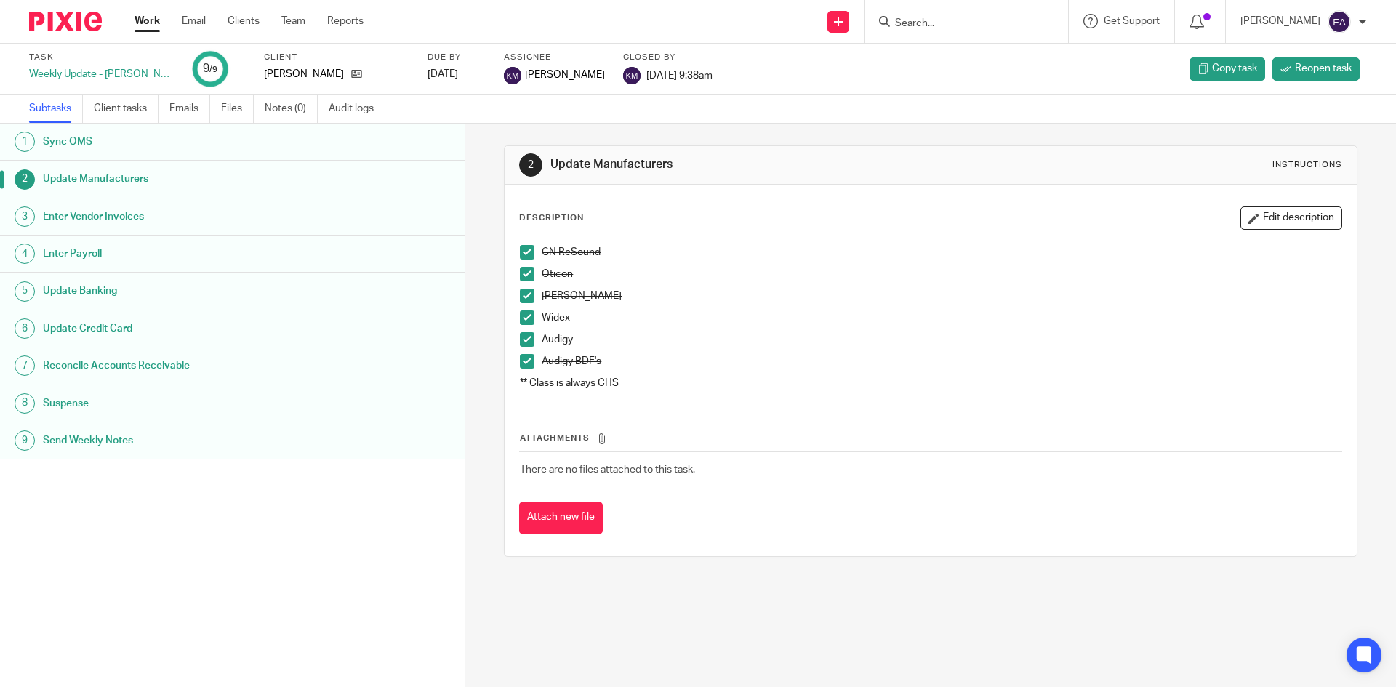
click at [97, 220] on h1 "Enter Vendor Invoices" at bounding box center [179, 217] width 272 height 22
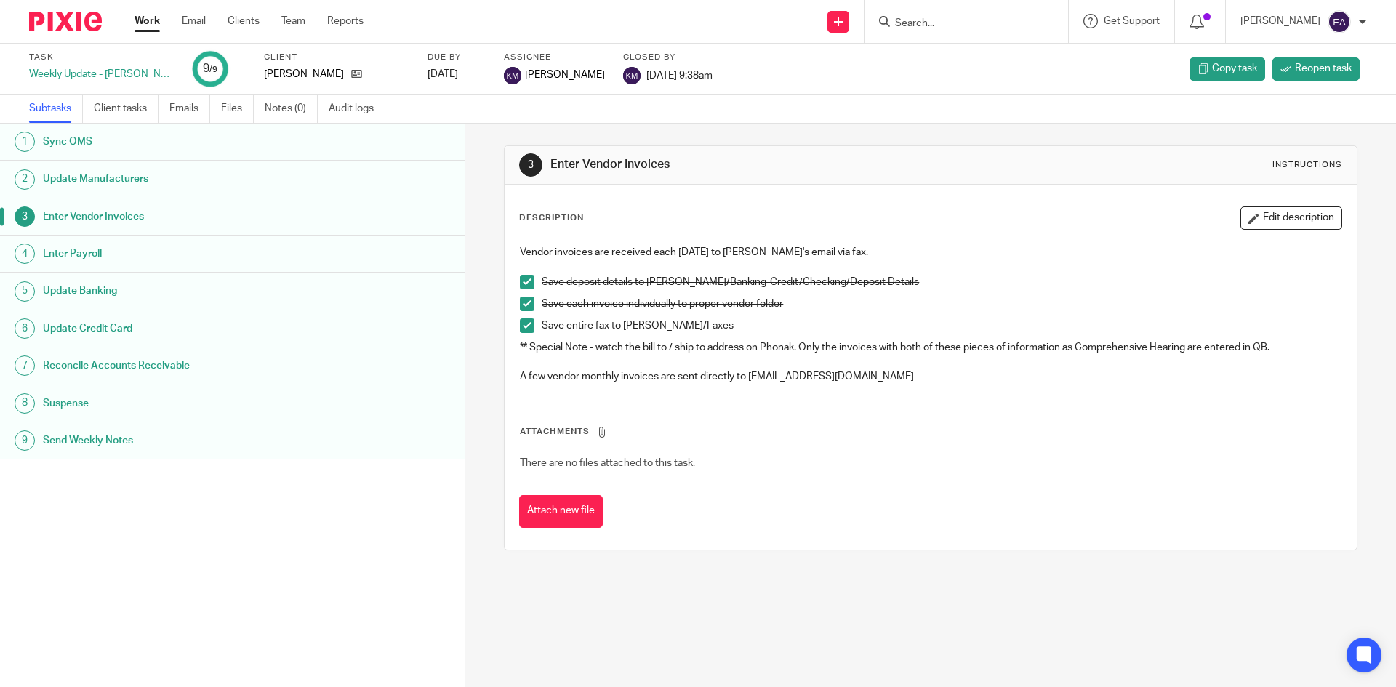
click at [95, 251] on h1 "Enter Payroll" at bounding box center [179, 254] width 272 height 22
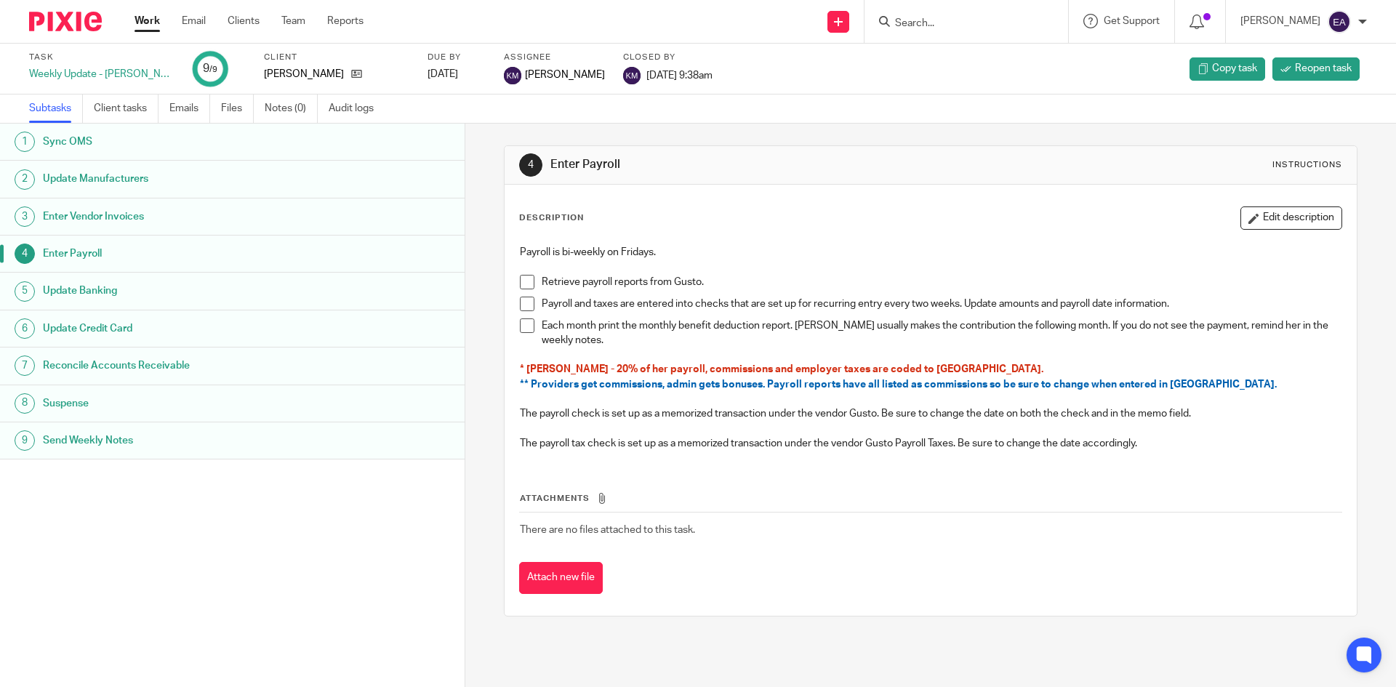
click at [520, 289] on li "Retrieve payroll reports from Gusto." at bounding box center [930, 286] width 821 height 22
click at [521, 303] on span at bounding box center [527, 304] width 15 height 15
click at [524, 321] on span at bounding box center [527, 325] width 15 height 15
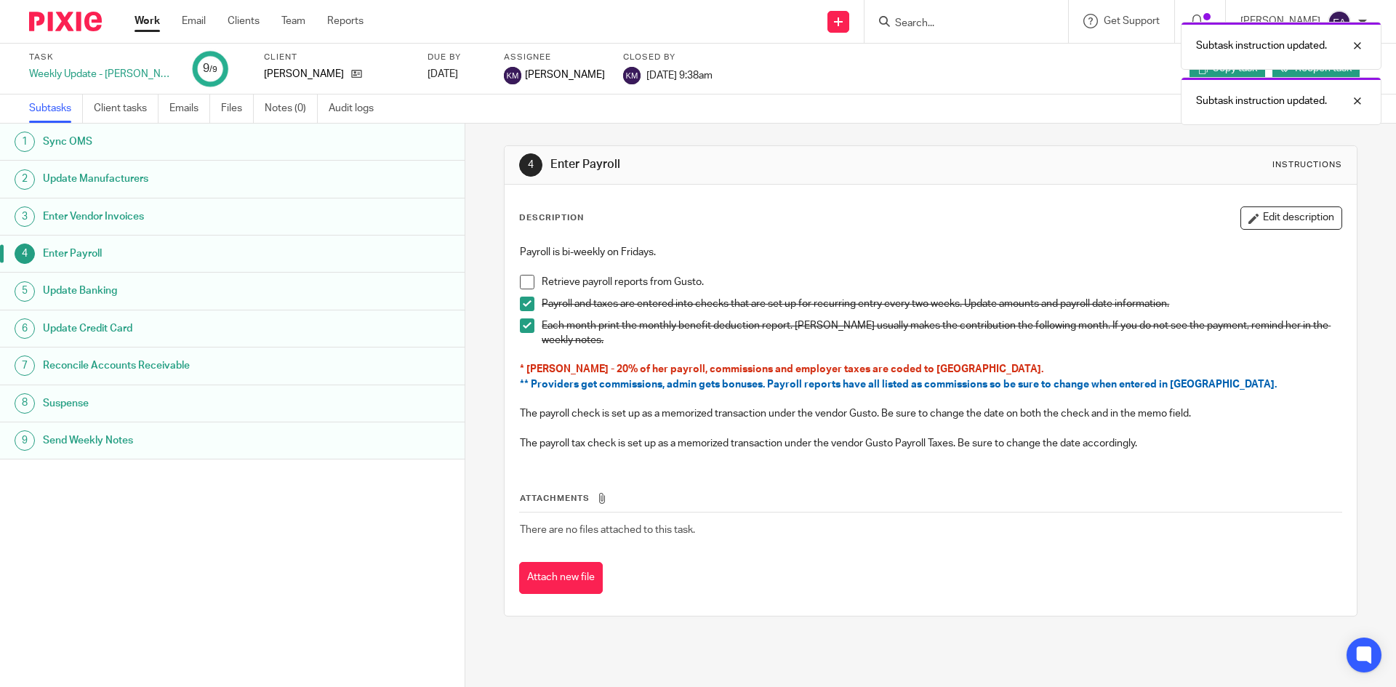
click at [524, 289] on span at bounding box center [527, 282] width 15 height 15
click at [125, 295] on h1 "Update Banking" at bounding box center [179, 291] width 272 height 22
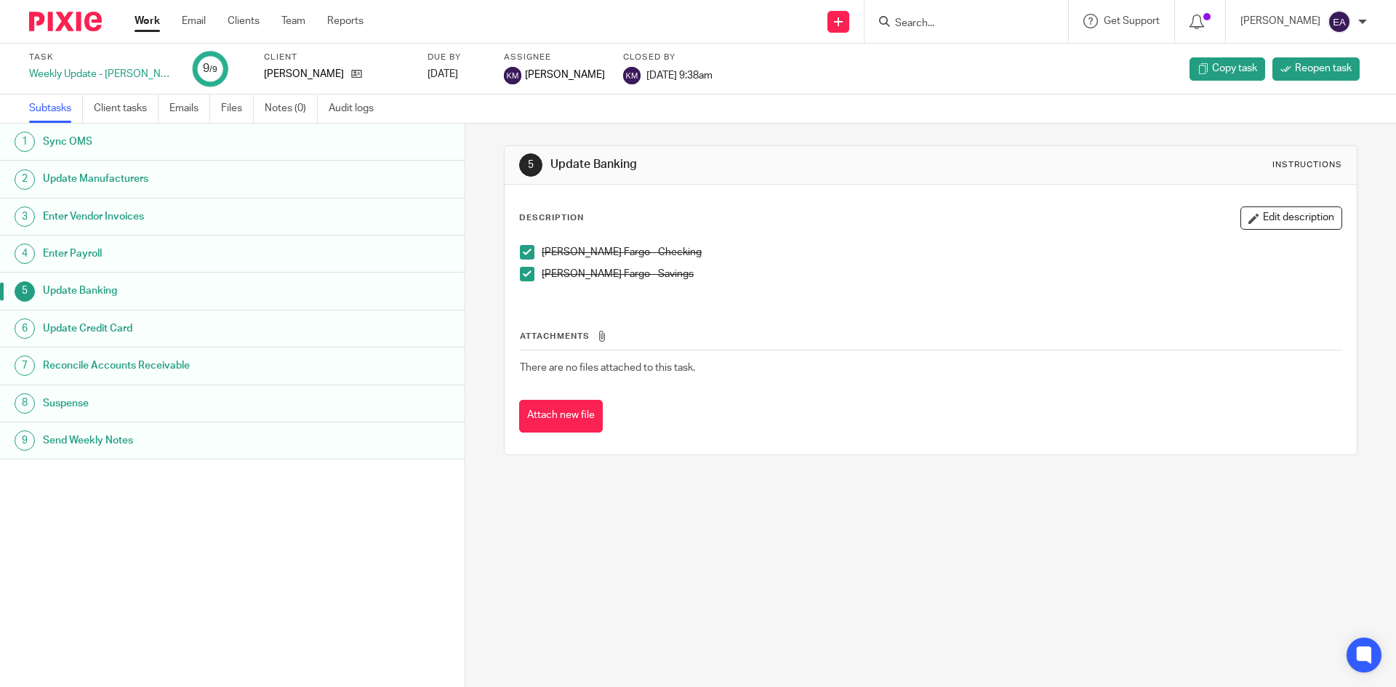
click at [132, 337] on h1 "Update Credit Card" at bounding box center [179, 329] width 272 height 22
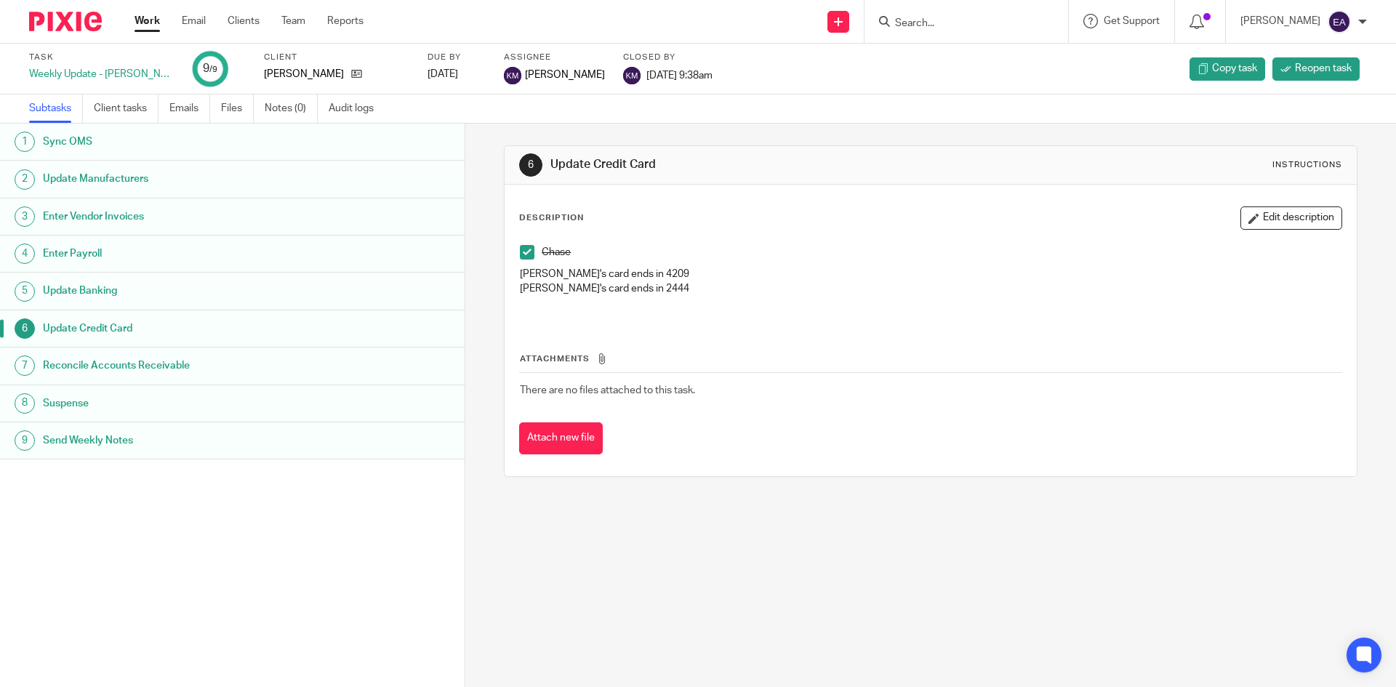
click at [166, 377] on link "7 Reconcile Accounts Receivable" at bounding box center [232, 365] width 464 height 36
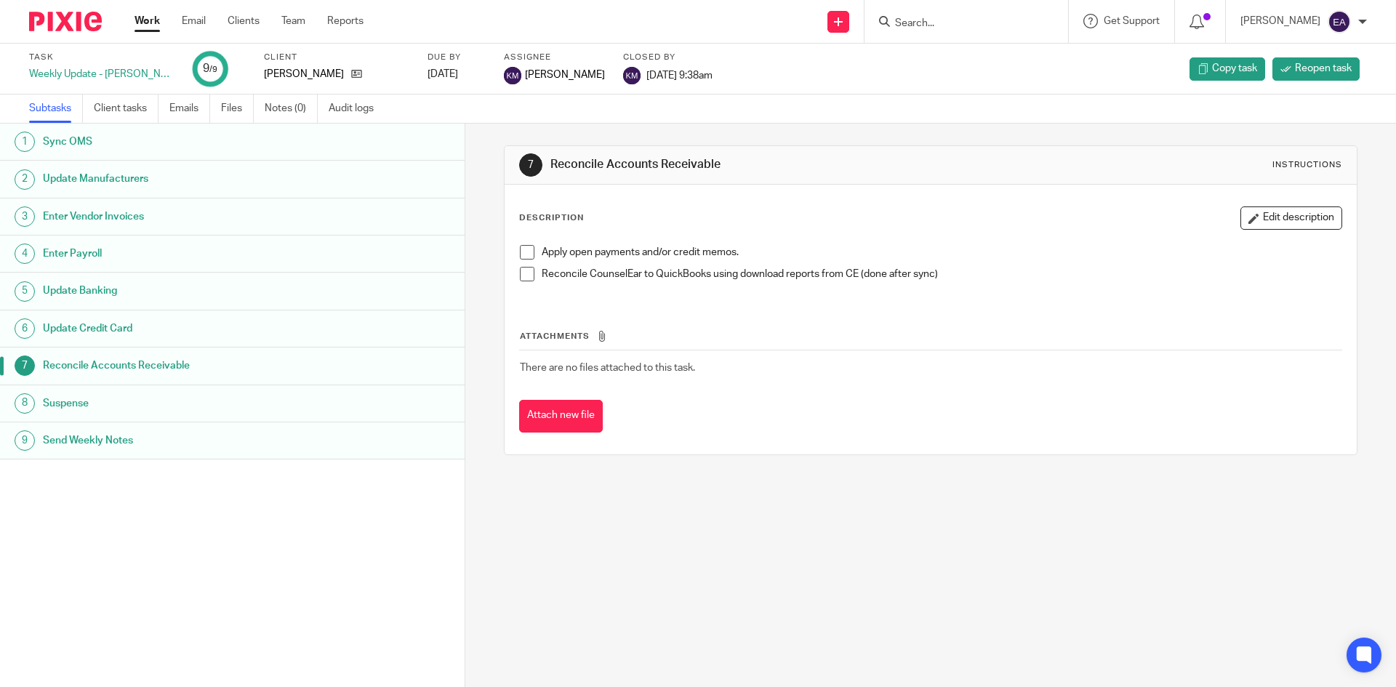
click at [521, 247] on span at bounding box center [527, 252] width 15 height 15
click at [524, 277] on span at bounding box center [527, 274] width 15 height 15
click at [92, 446] on h1 "Send Weekly Notes" at bounding box center [179, 441] width 272 height 22
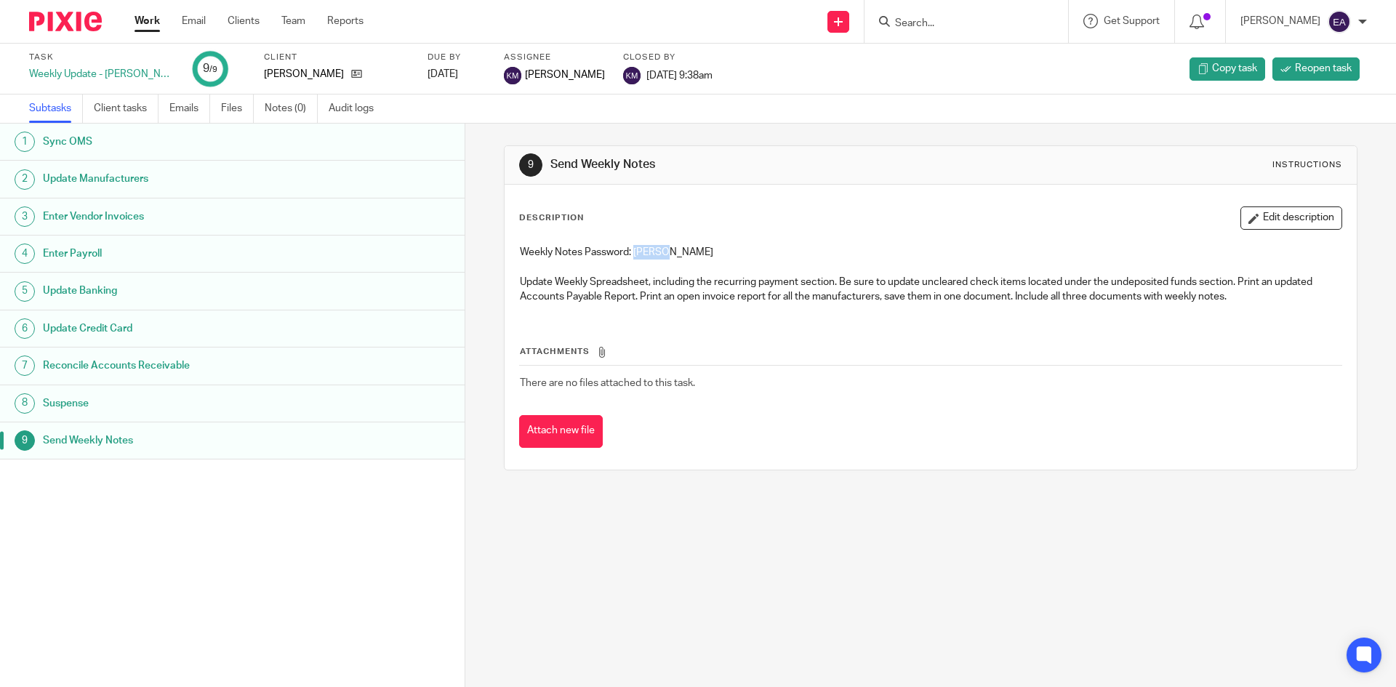
drag, startPoint x: 670, startPoint y: 253, endPoint x: 632, endPoint y: 249, distance: 38.8
click at [632, 249] on p "Weekly Notes Password: [PERSON_NAME]" at bounding box center [930, 252] width 821 height 15
copy p "[PERSON_NAME]"
click at [987, 25] on input "Search" at bounding box center [958, 23] width 131 height 13
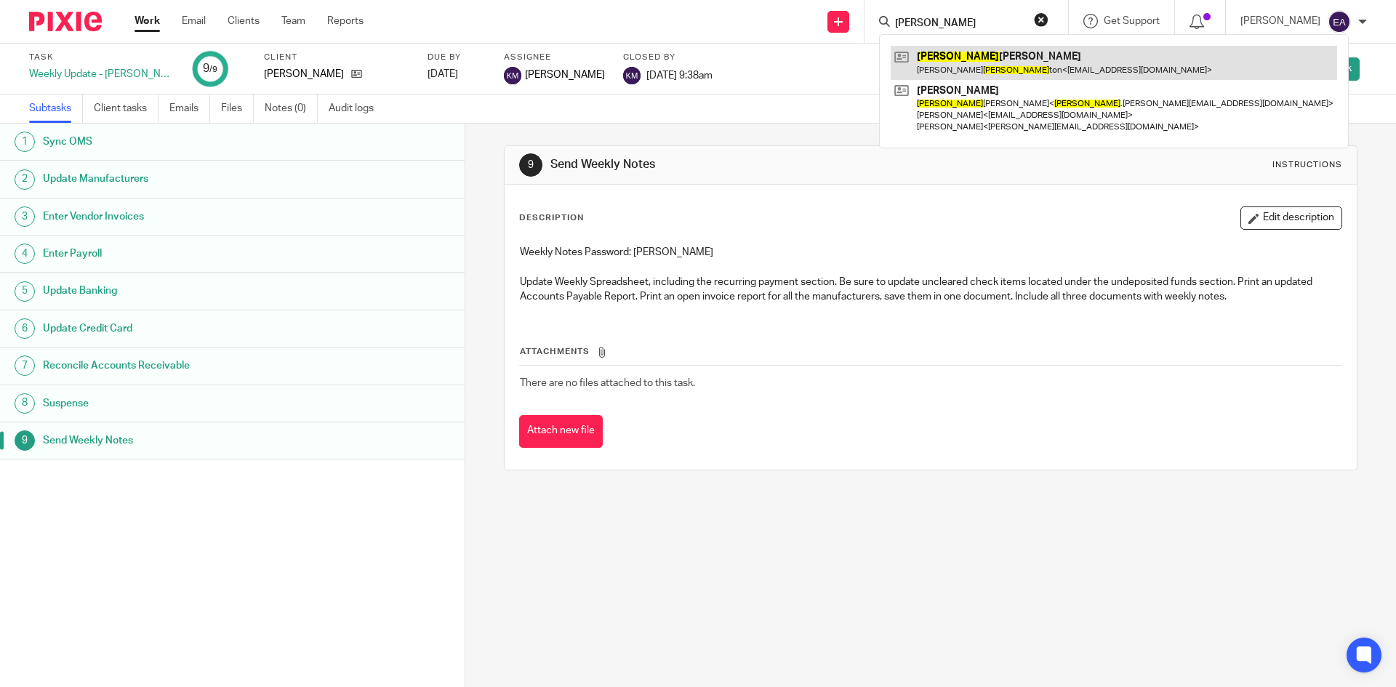
type input "johns"
click at [994, 57] on link at bounding box center [1113, 62] width 446 height 33
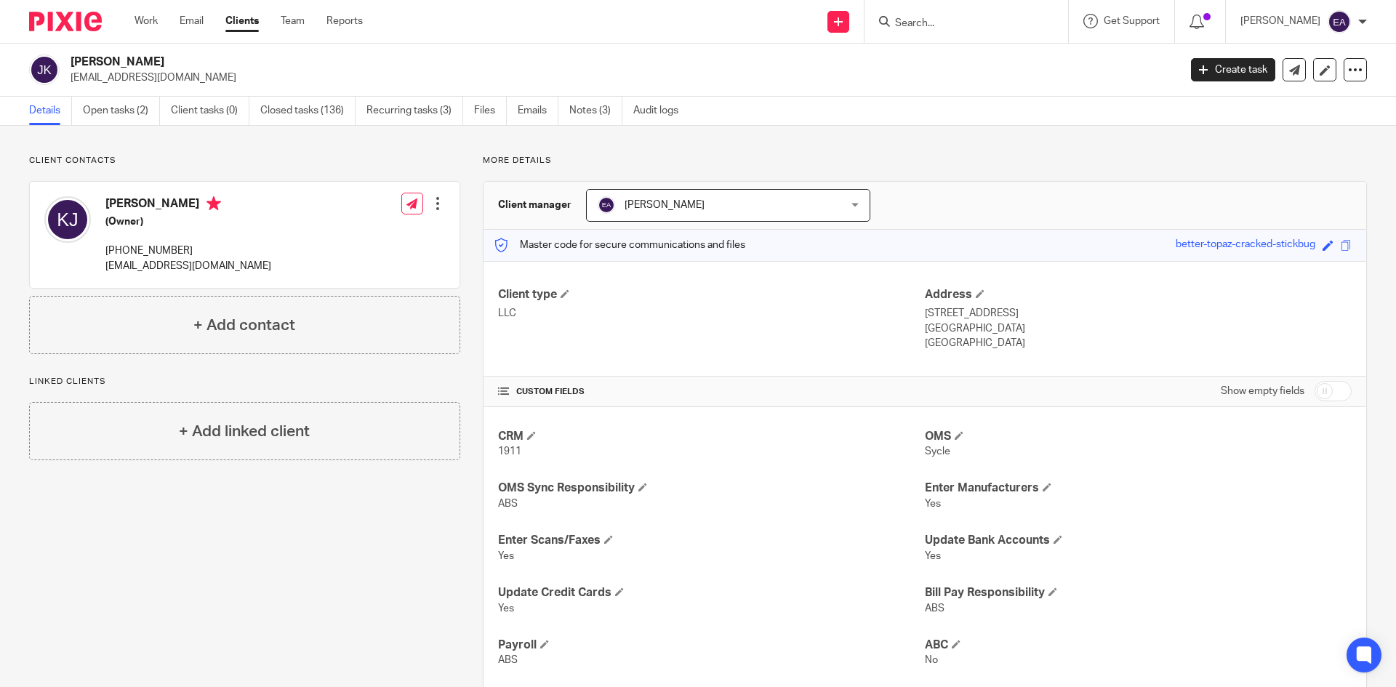
click at [946, 31] on form at bounding box center [970, 21] width 155 height 18
click at [954, 23] on input "Search" at bounding box center [958, 23] width 131 height 13
type input "[PERSON_NAME]"
click at [997, 49] on link at bounding box center [988, 57] width 196 height 22
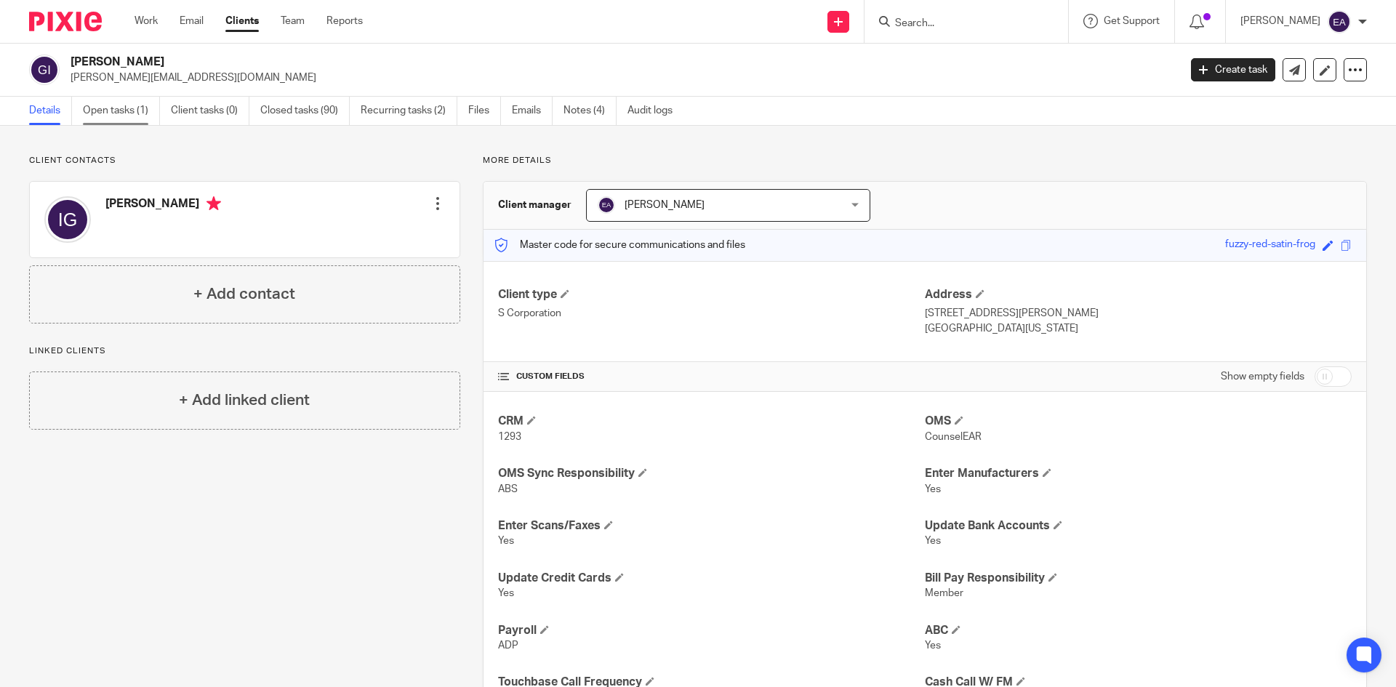
click at [111, 110] on link "Open tasks (1)" at bounding box center [121, 111] width 77 height 28
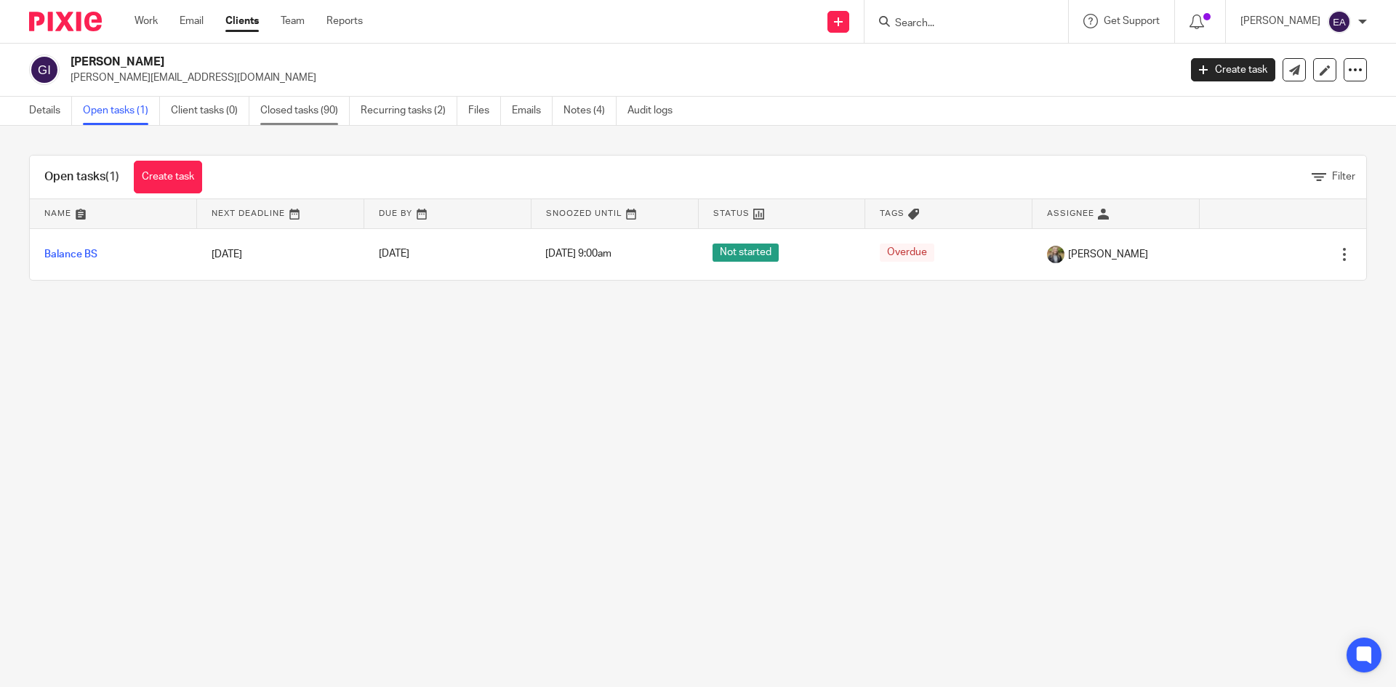
click at [283, 116] on link "Closed tasks (90)" at bounding box center [304, 111] width 89 height 28
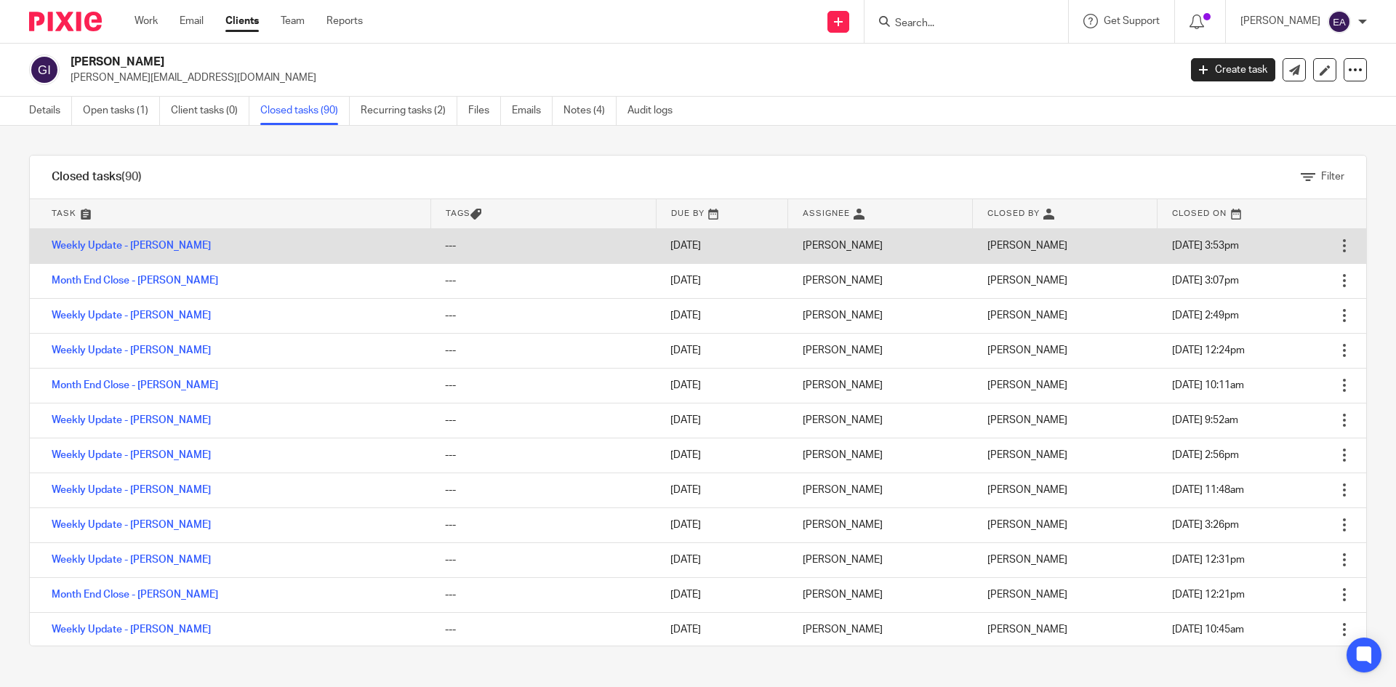
click at [155, 251] on td "Weekly Update - [PERSON_NAME]" at bounding box center [230, 245] width 401 height 35
click at [154, 244] on link "Weekly Update - [PERSON_NAME]" at bounding box center [131, 246] width 159 height 10
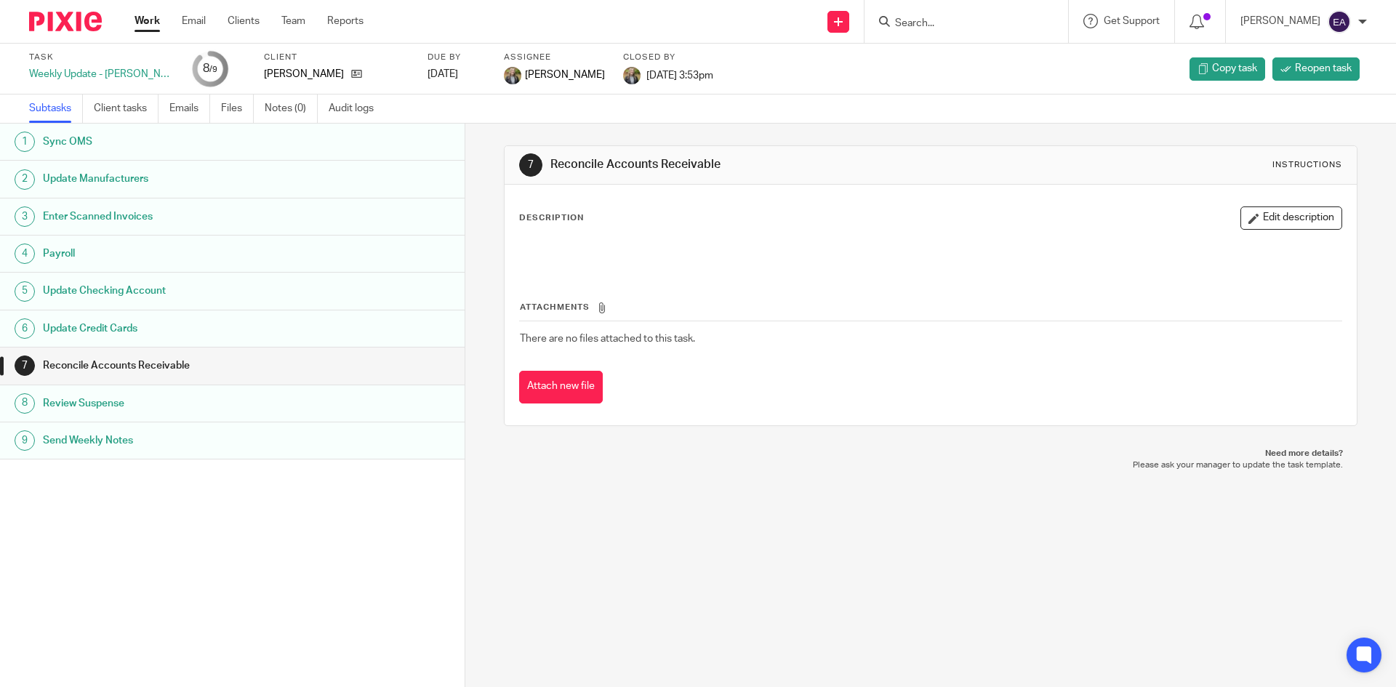
click at [126, 174] on h1 "Update Manufacturers" at bounding box center [179, 179] width 272 height 22
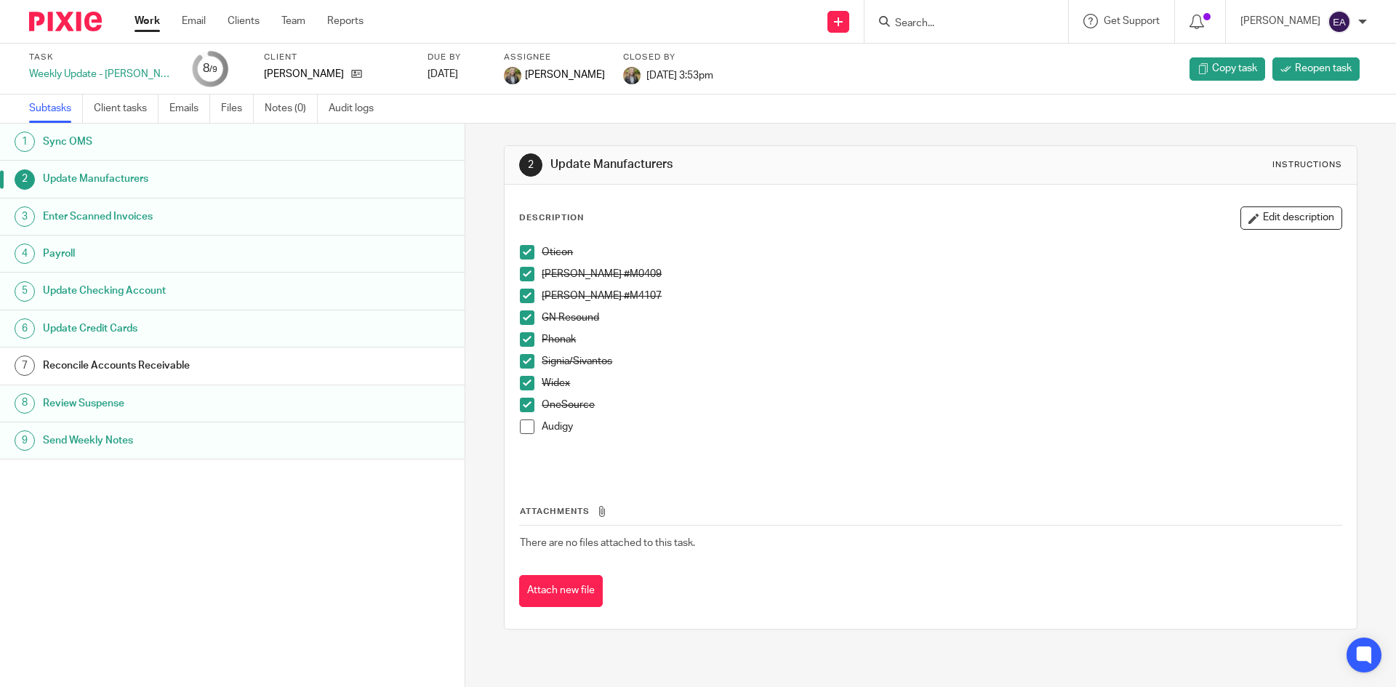
click at [523, 403] on span at bounding box center [527, 405] width 15 height 15
click at [528, 417] on li "OneSource" at bounding box center [930, 409] width 821 height 22
click at [524, 411] on span at bounding box center [527, 405] width 15 height 15
click at [523, 429] on span at bounding box center [527, 426] width 15 height 15
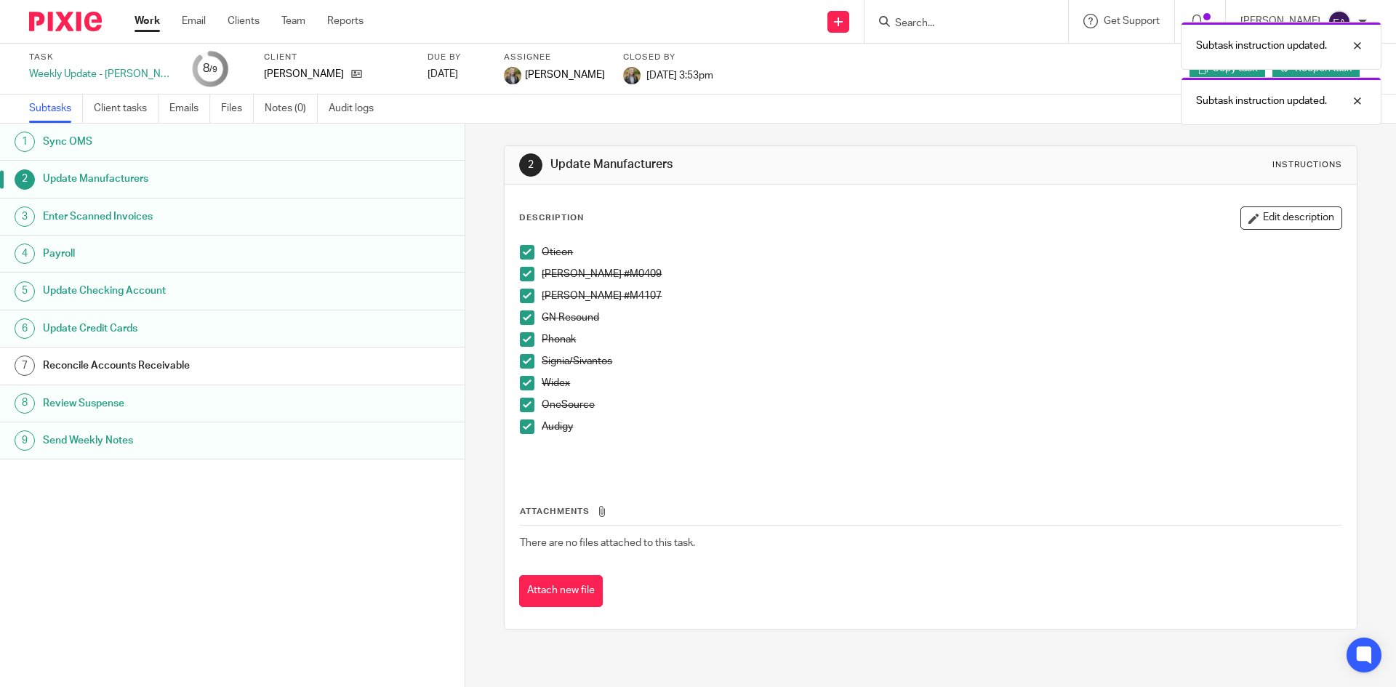
click at [109, 214] on h1 "Enter Scanned Invoices" at bounding box center [179, 217] width 272 height 22
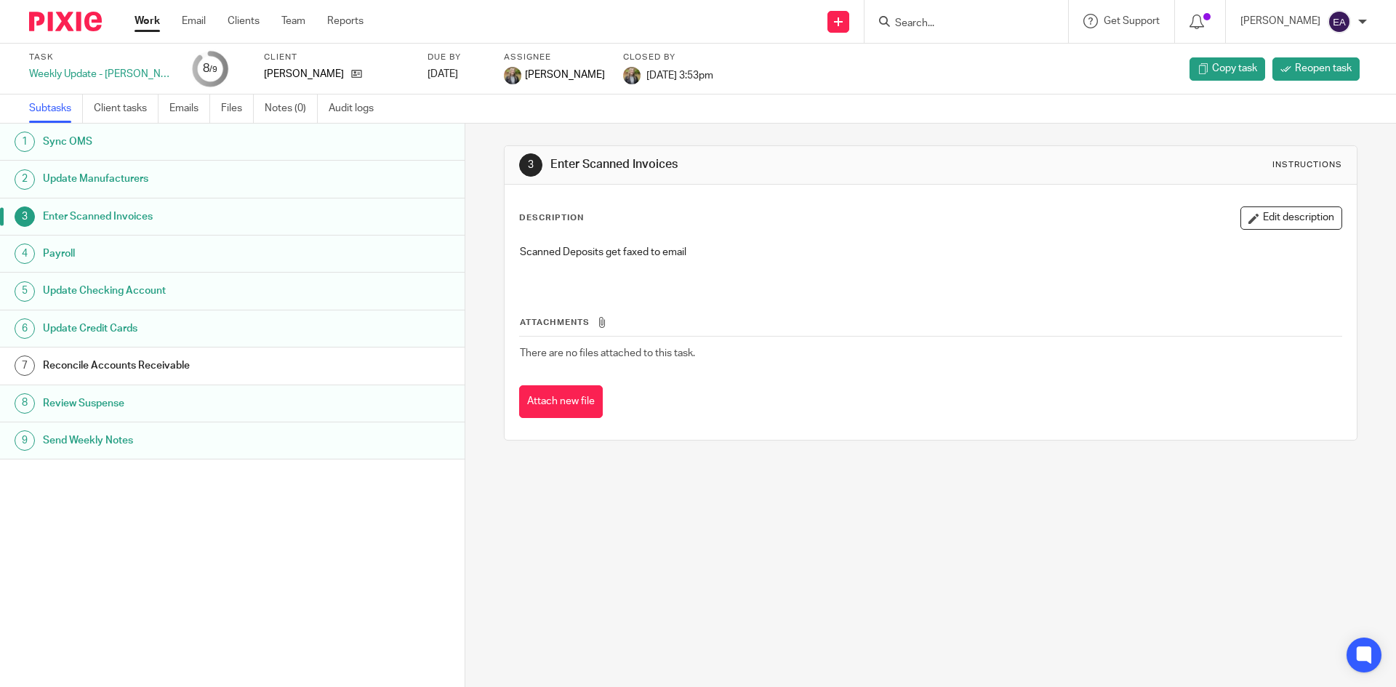
click at [84, 251] on h1 "Payroll" at bounding box center [179, 254] width 272 height 22
